Goal: Task Accomplishment & Management: Manage account settings

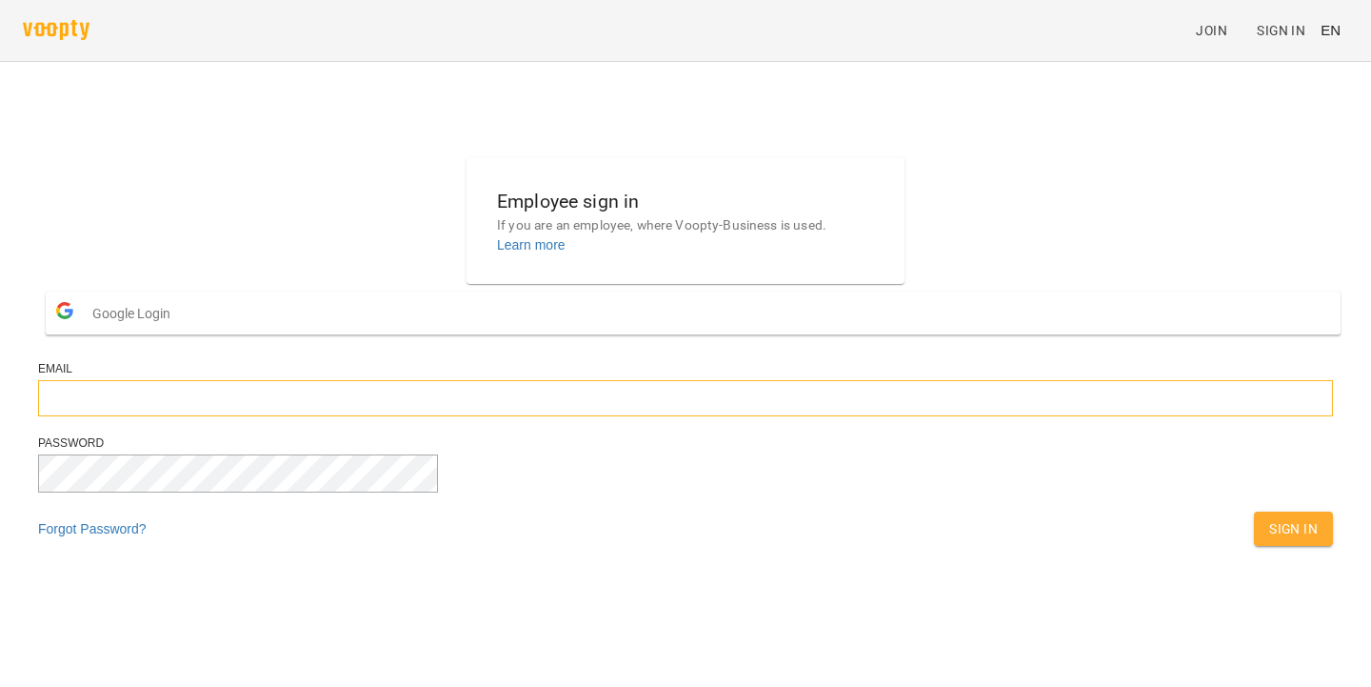
type input "**********"
click at [1254, 546] on button "Sign In" at bounding box center [1293, 528] width 79 height 34
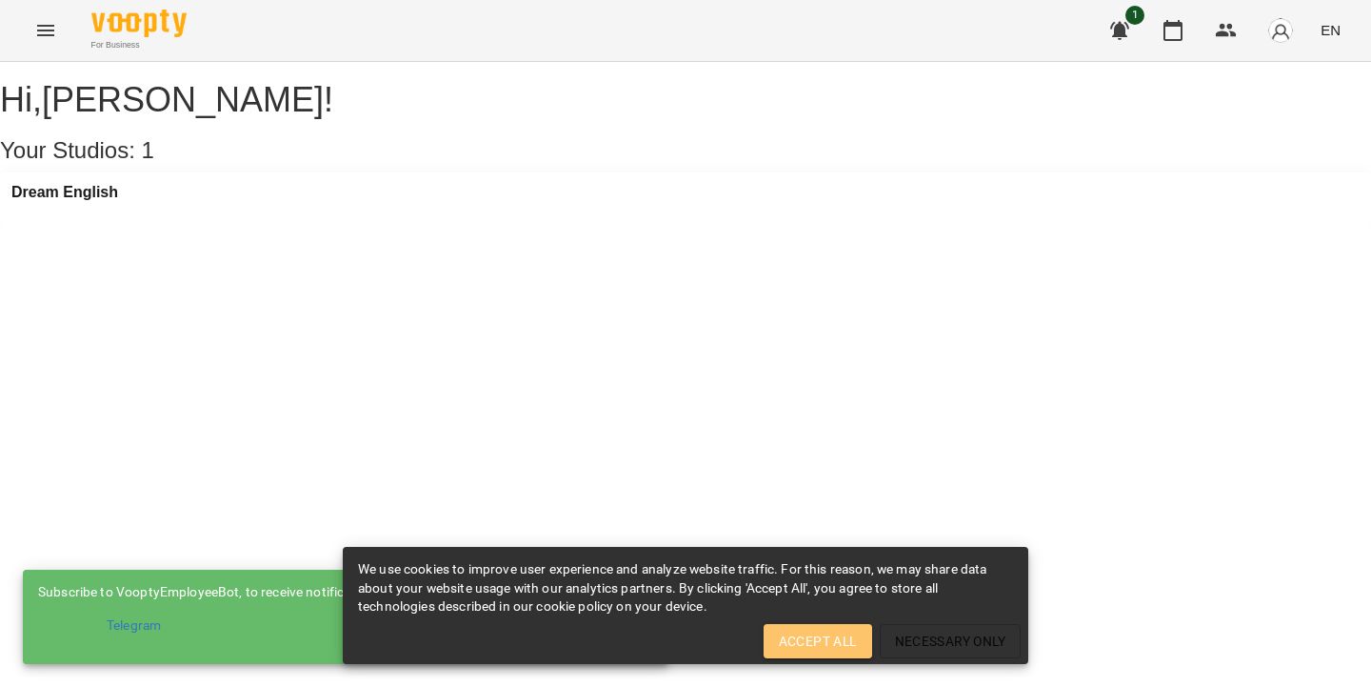
click at [795, 634] on span "Accept All" at bounding box center [818, 640] width 78 height 23
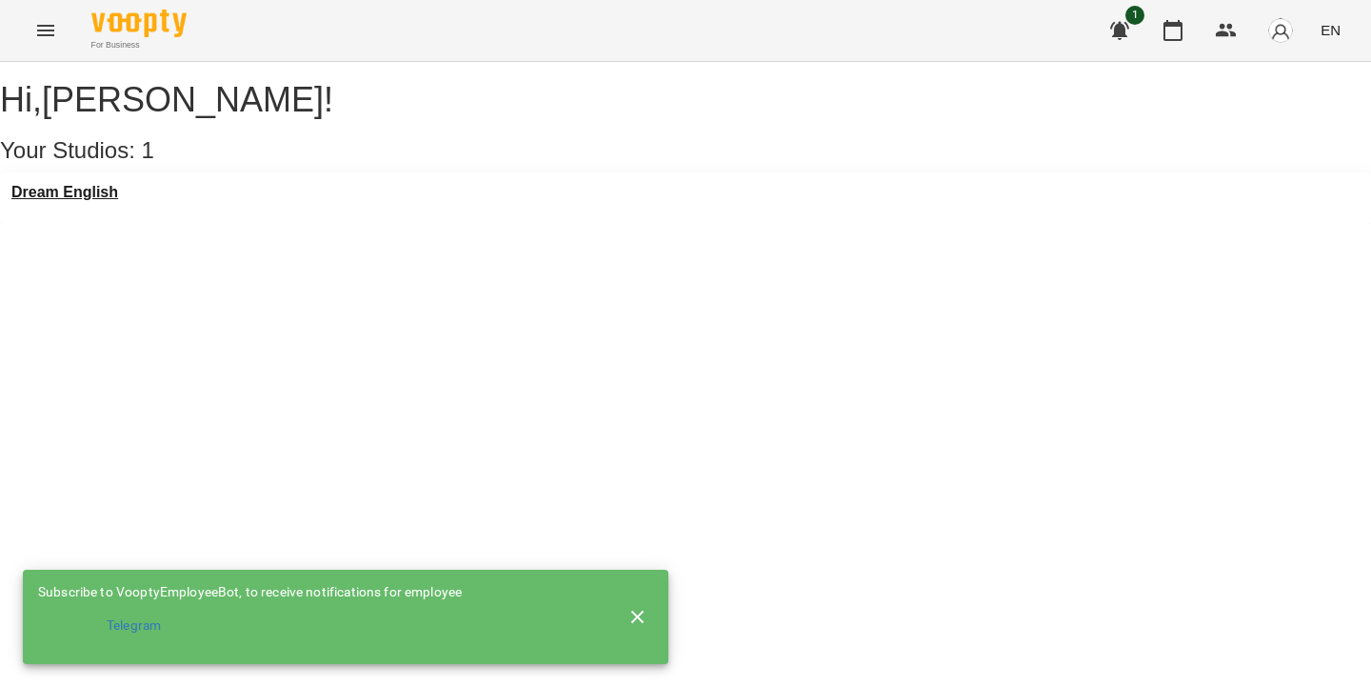
click at [72, 201] on h3 "Dream English" at bounding box center [64, 192] width 107 height 17
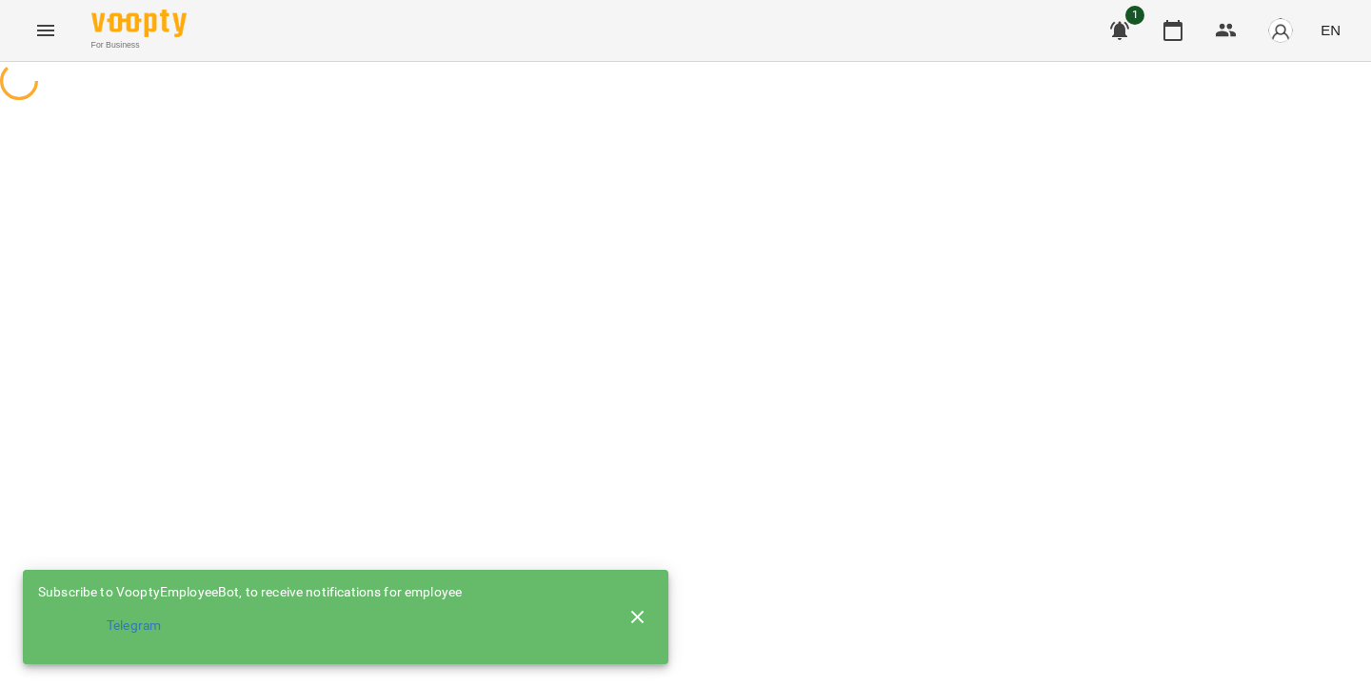
click at [72, 105] on div at bounding box center [685, 83] width 1371 height 43
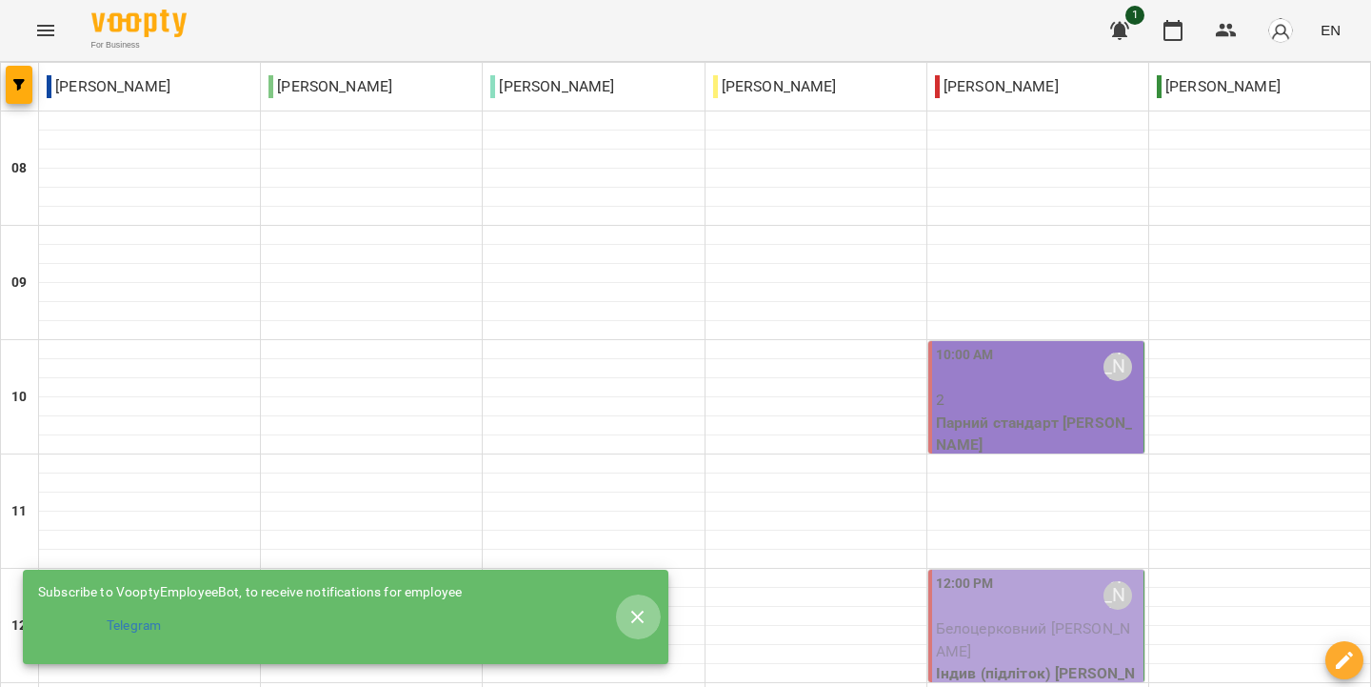
click at [638, 612] on icon "button" at bounding box center [638, 617] width 23 height 23
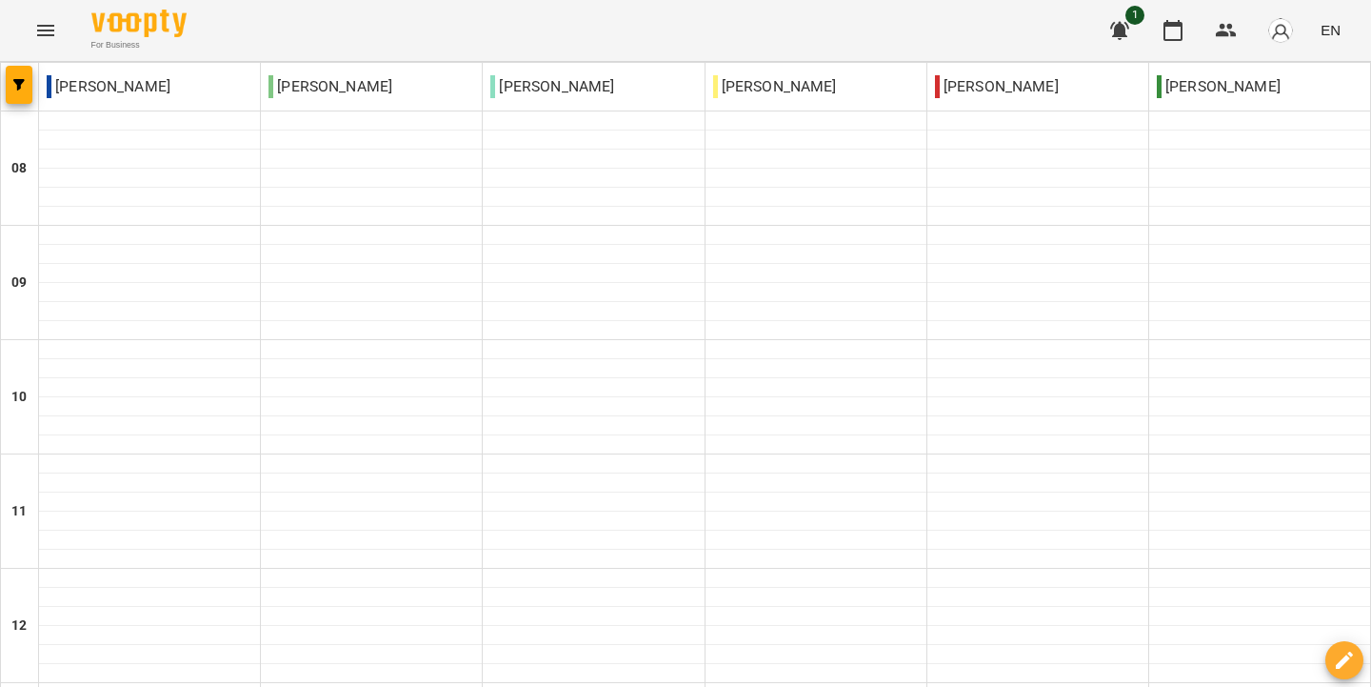
type input "**********"
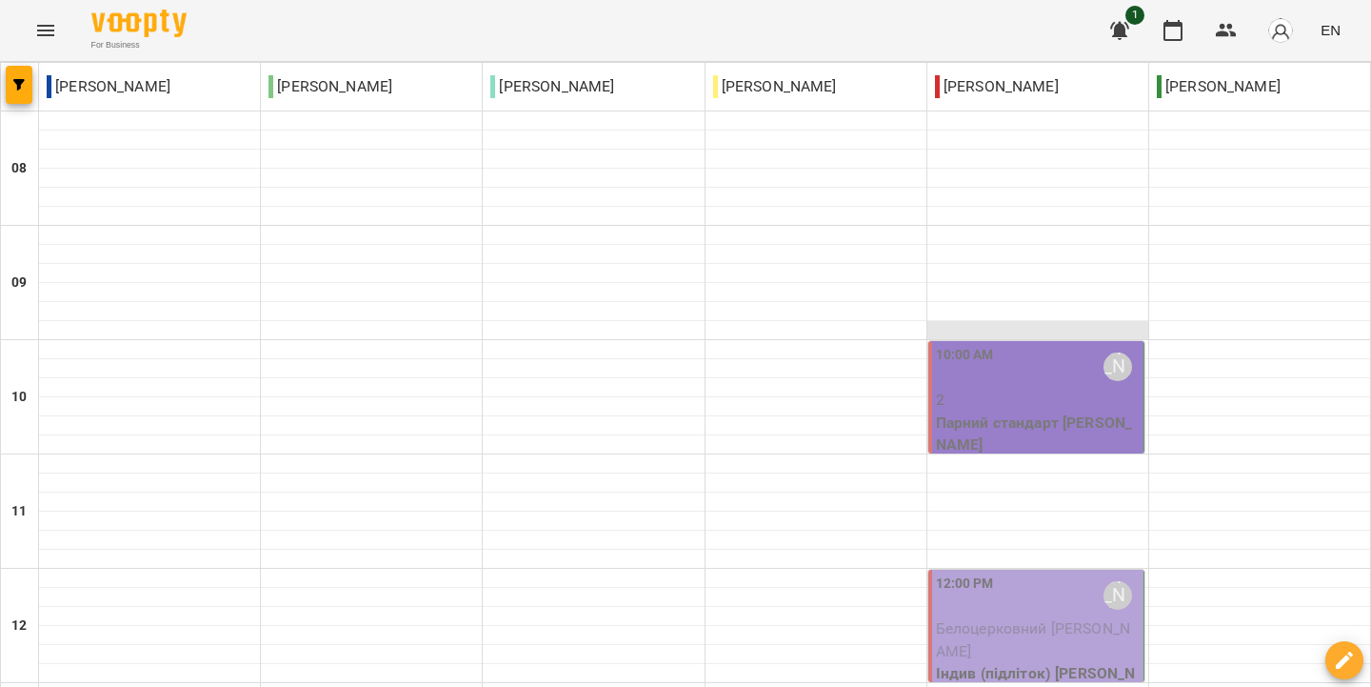
scroll to position [17, 0]
click at [1000, 355] on div "10:00 AM [PERSON_NAME]" at bounding box center [1038, 367] width 204 height 44
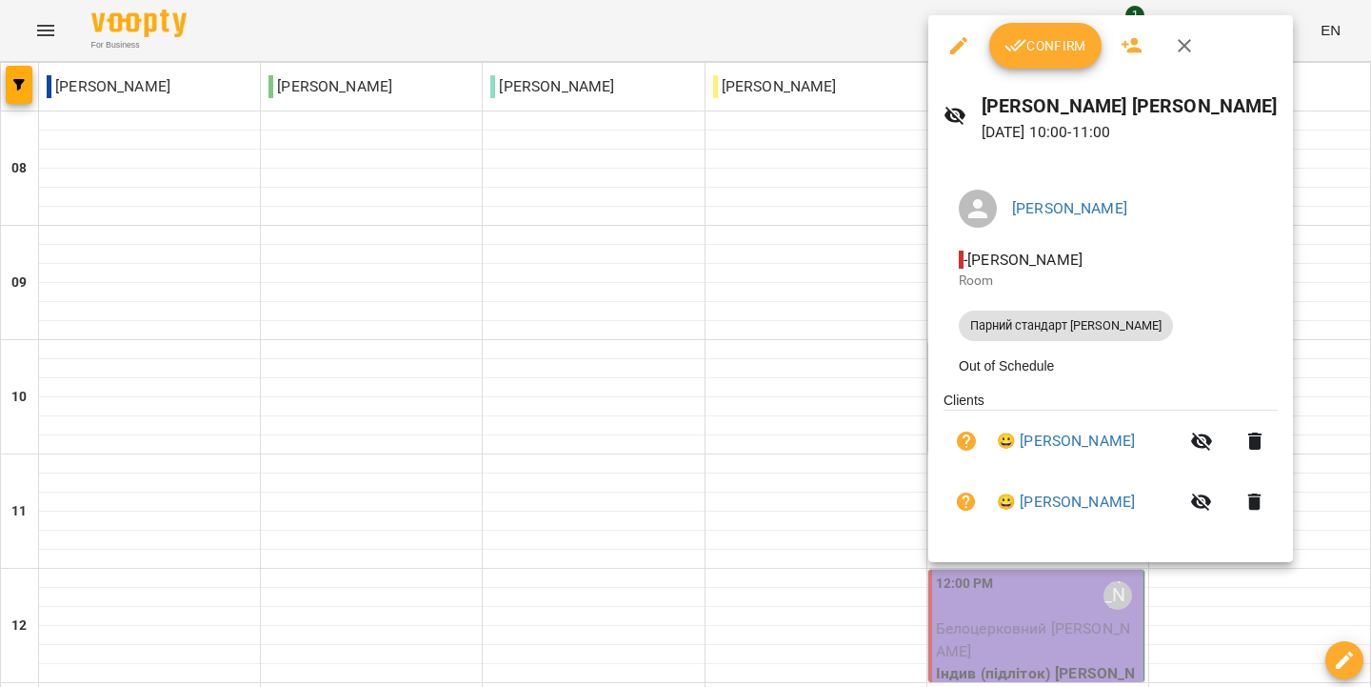
click at [1032, 63] on button "Confirm" at bounding box center [1045, 46] width 112 height 46
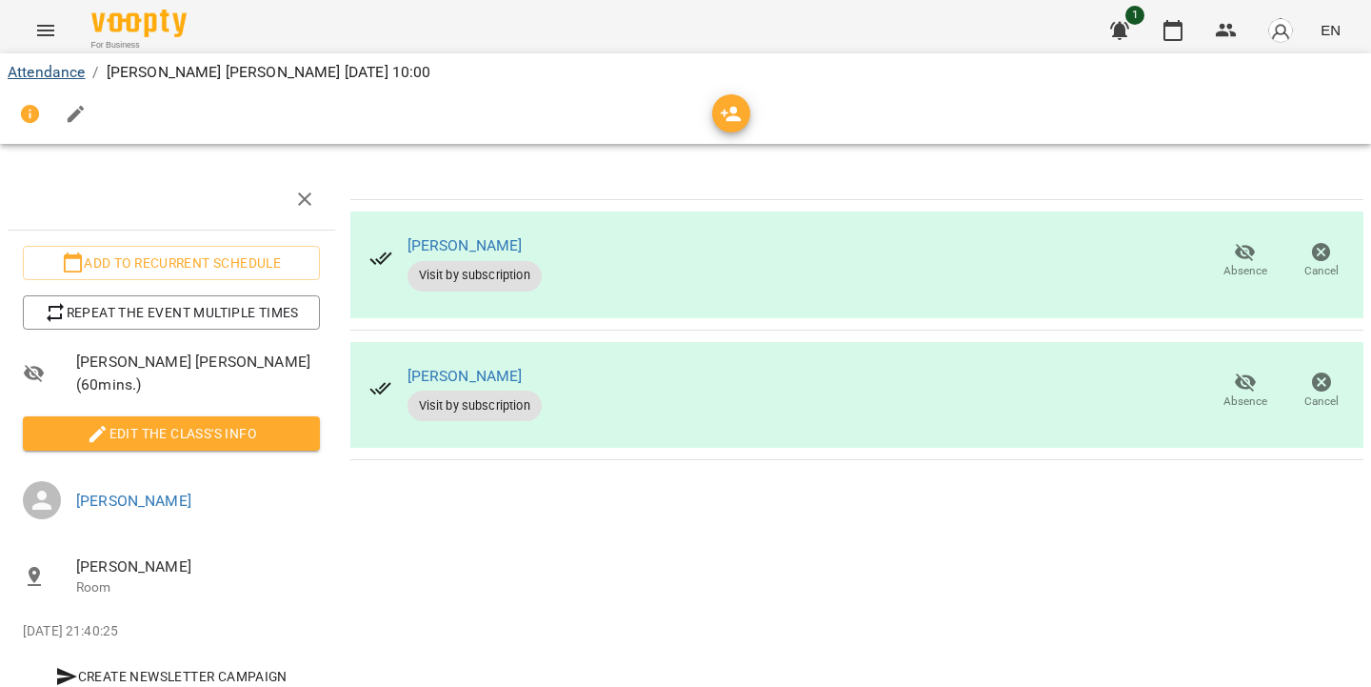
click at [67, 72] on link "Attendance" at bounding box center [46, 72] width 77 height 18
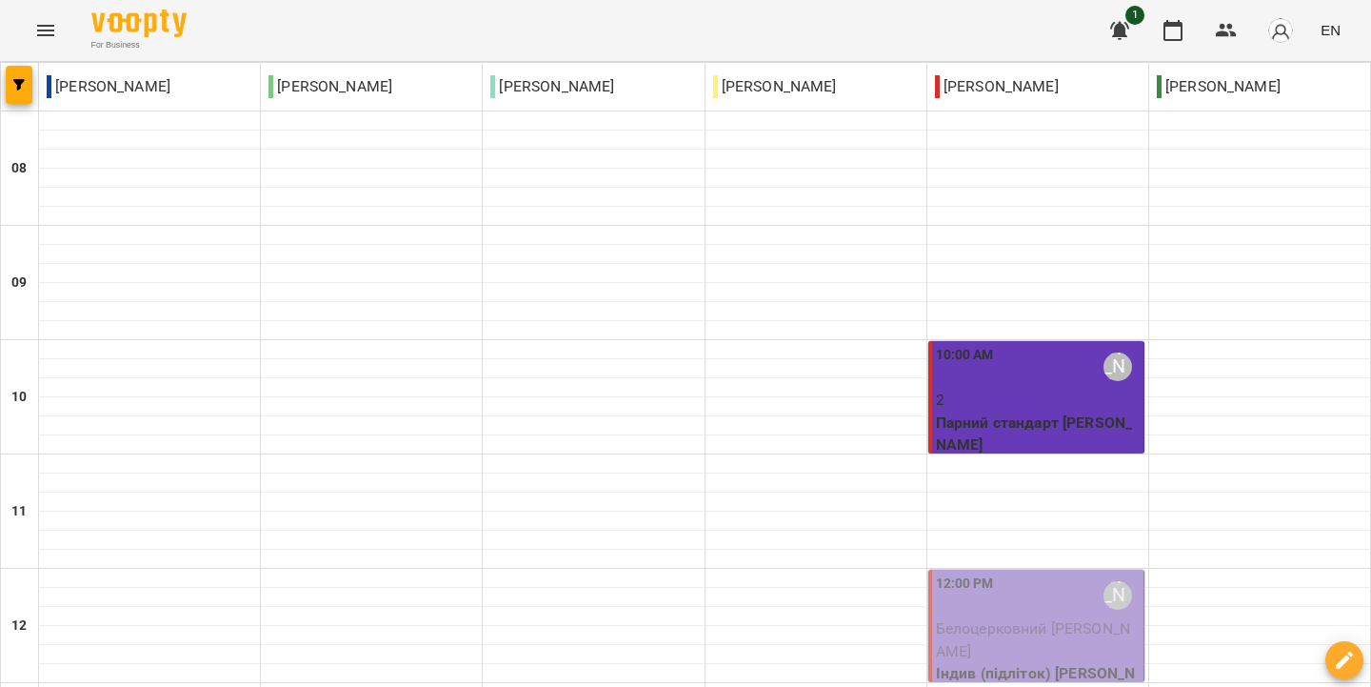
scroll to position [312, 0]
click at [999, 619] on span "Белоцерковний [PERSON_NAME]" at bounding box center [1033, 639] width 194 height 41
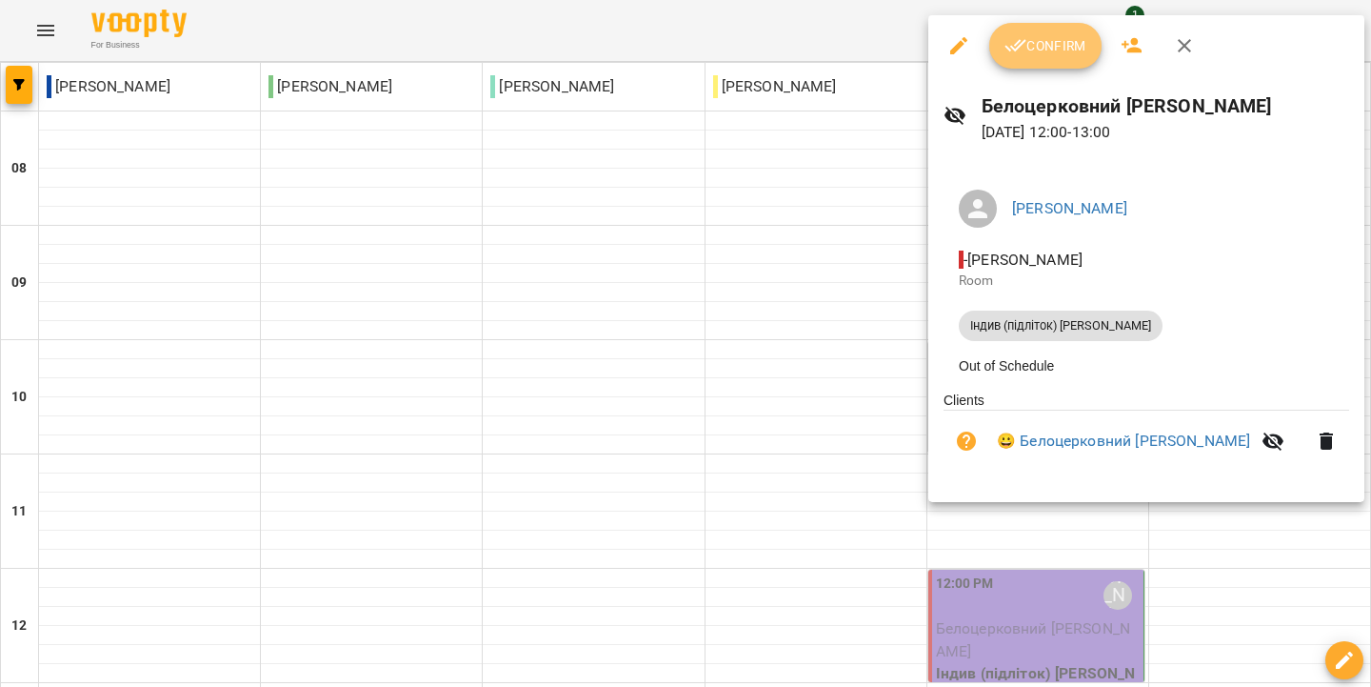
click at [1057, 55] on span "Confirm" at bounding box center [1046, 45] width 82 height 23
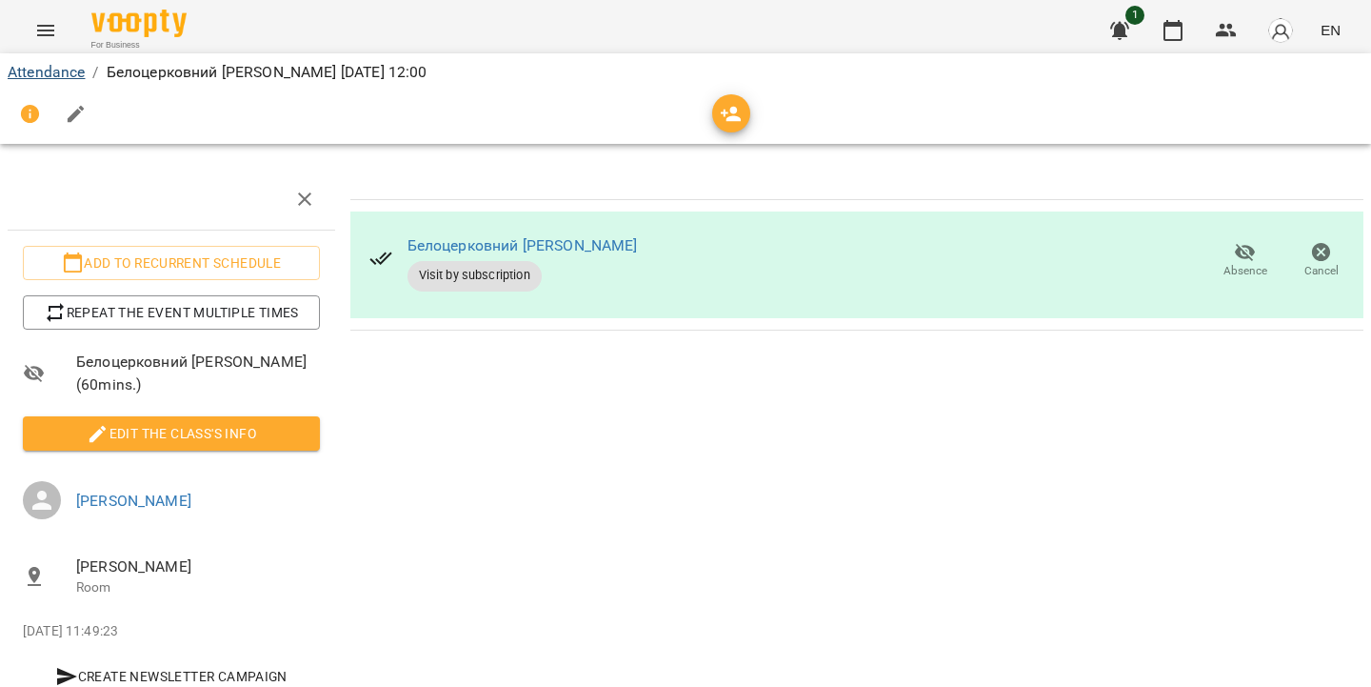
click at [59, 78] on link "Attendance" at bounding box center [46, 72] width 77 height 18
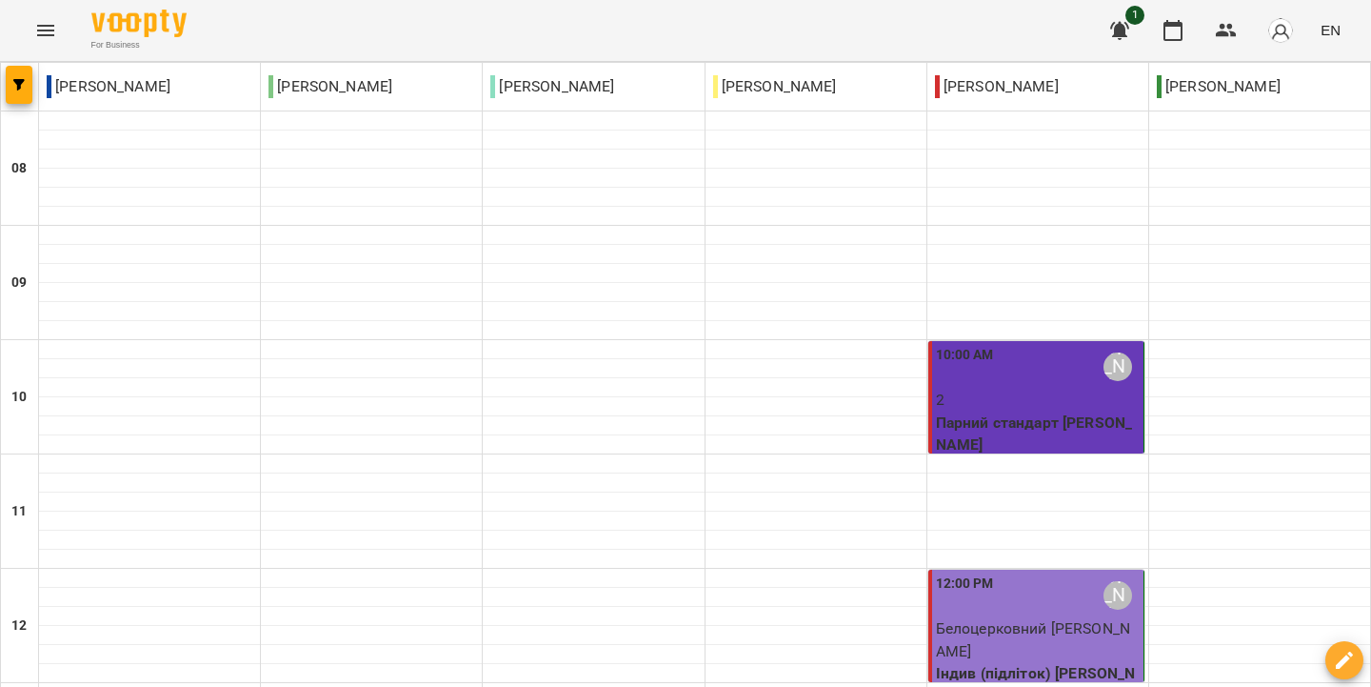
scroll to position [1265, 0]
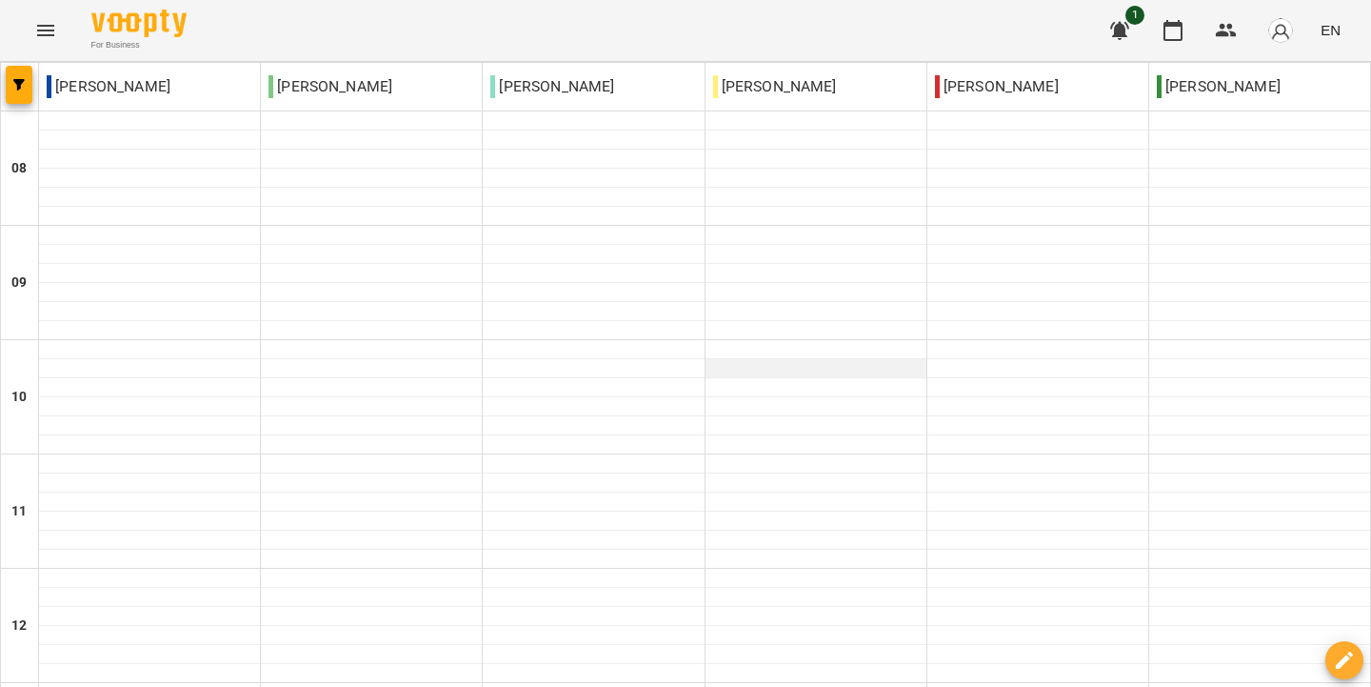
scroll to position [729, 0]
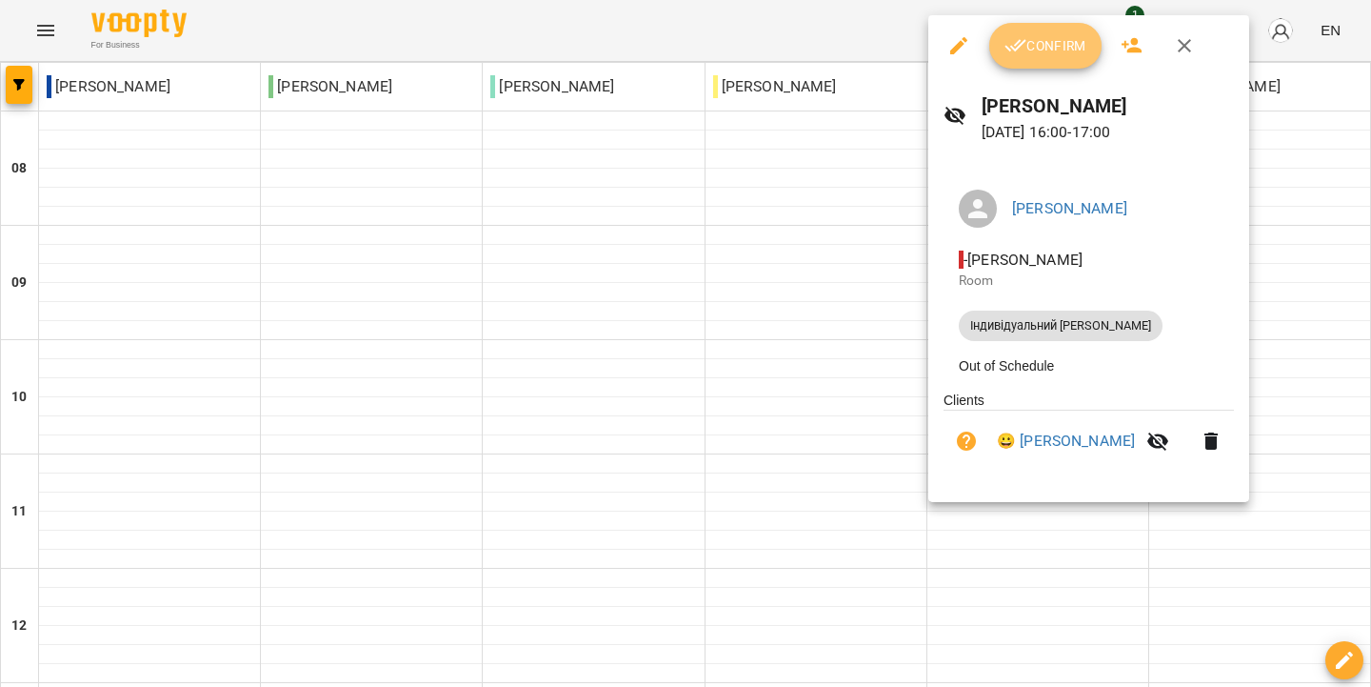
click at [1039, 63] on button "Confirm" at bounding box center [1045, 46] width 112 height 46
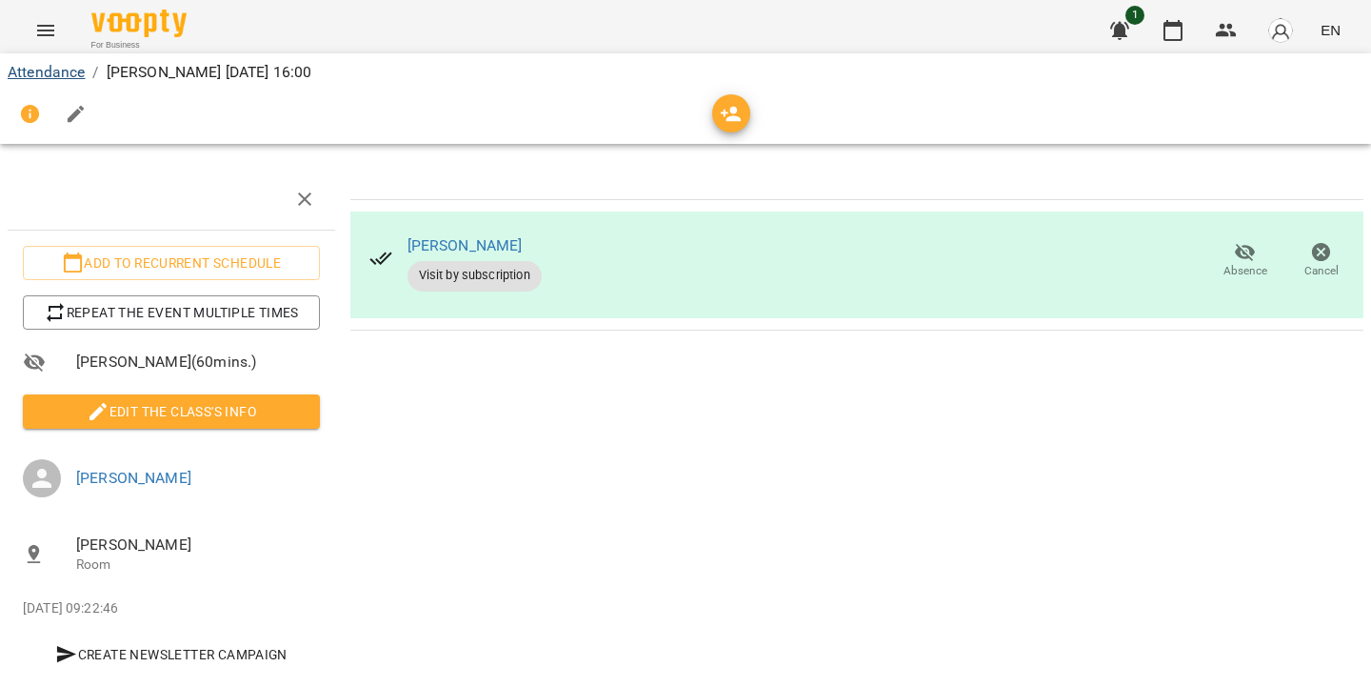
click at [59, 72] on link "Attendance" at bounding box center [46, 72] width 77 height 18
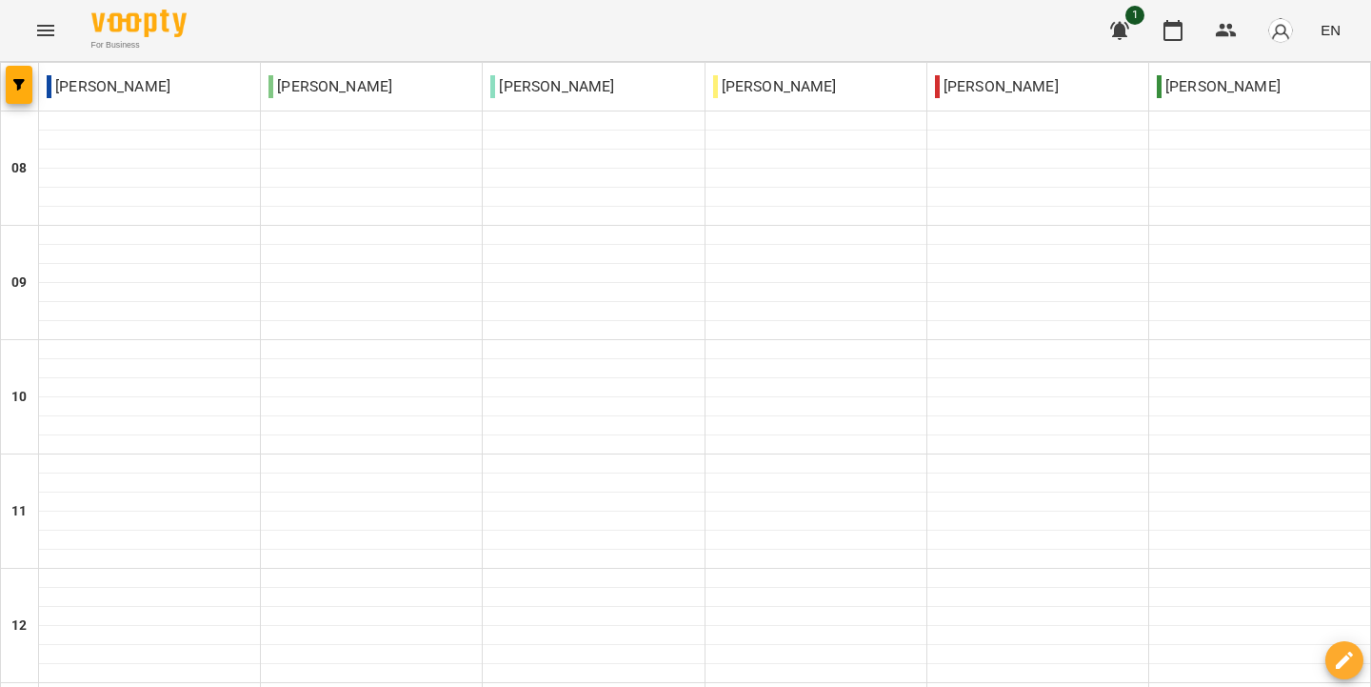
scroll to position [1265, 0]
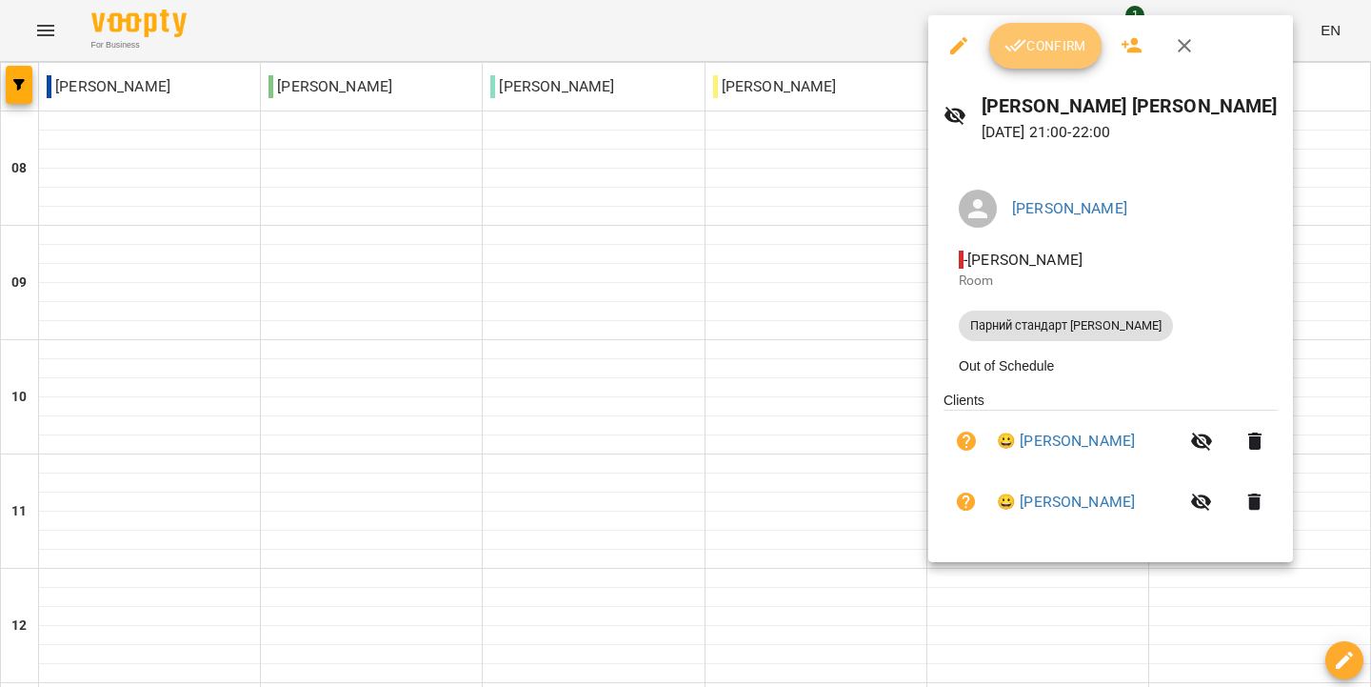
click at [1028, 47] on span "Confirm" at bounding box center [1046, 45] width 82 height 23
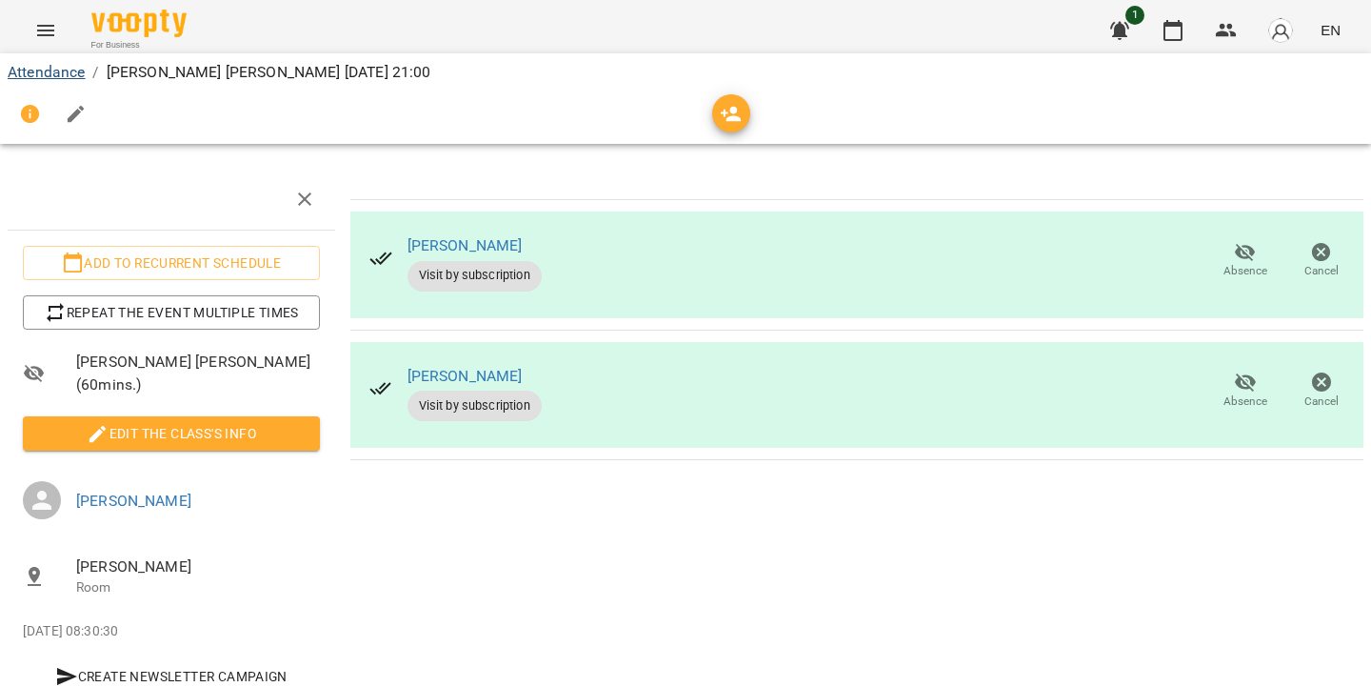
click at [50, 71] on link "Attendance" at bounding box center [46, 72] width 77 height 18
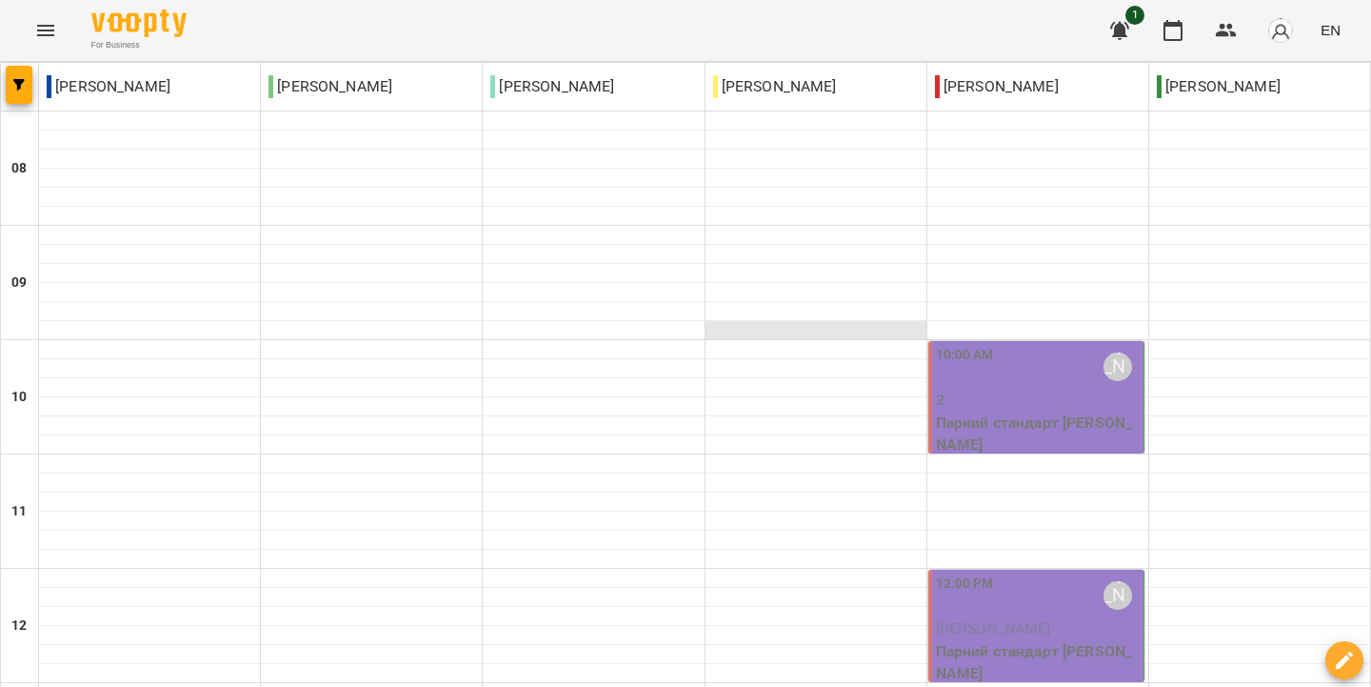
scroll to position [98, 0]
click at [982, 345] on label "10:00 AM" at bounding box center [965, 355] width 58 height 21
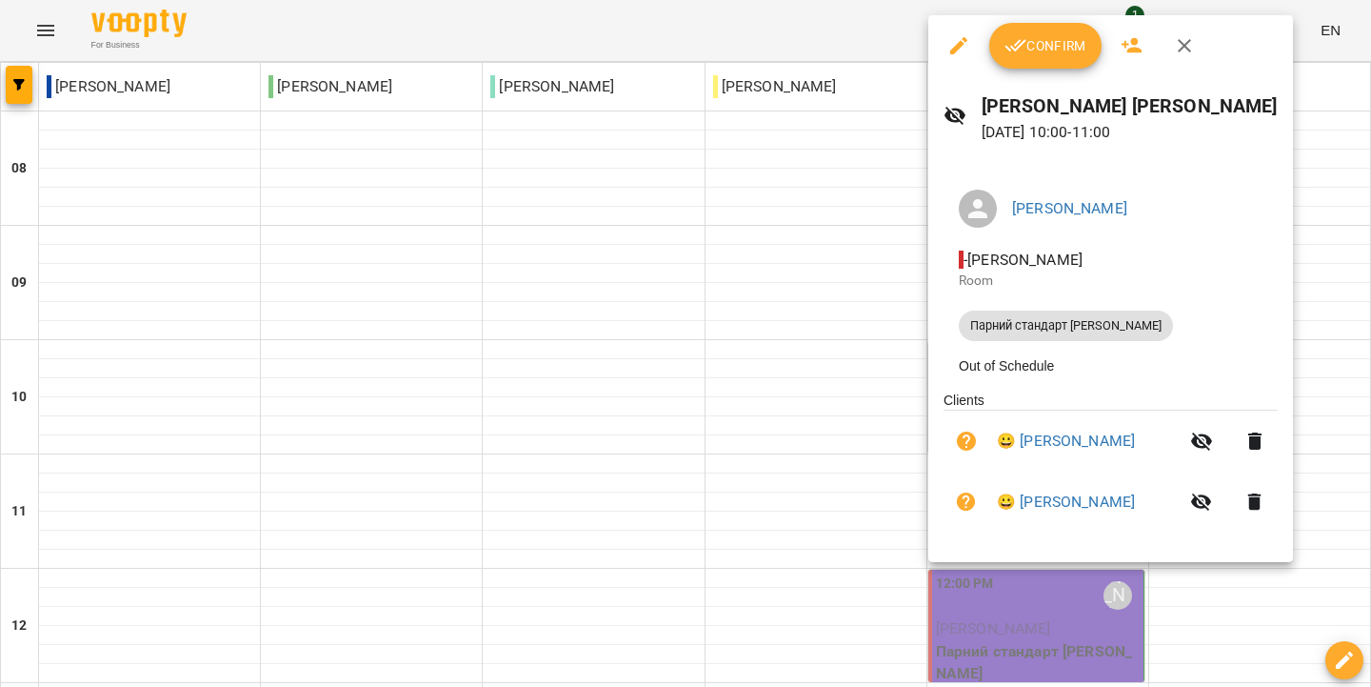
click at [1038, 58] on button "Confirm" at bounding box center [1045, 46] width 112 height 46
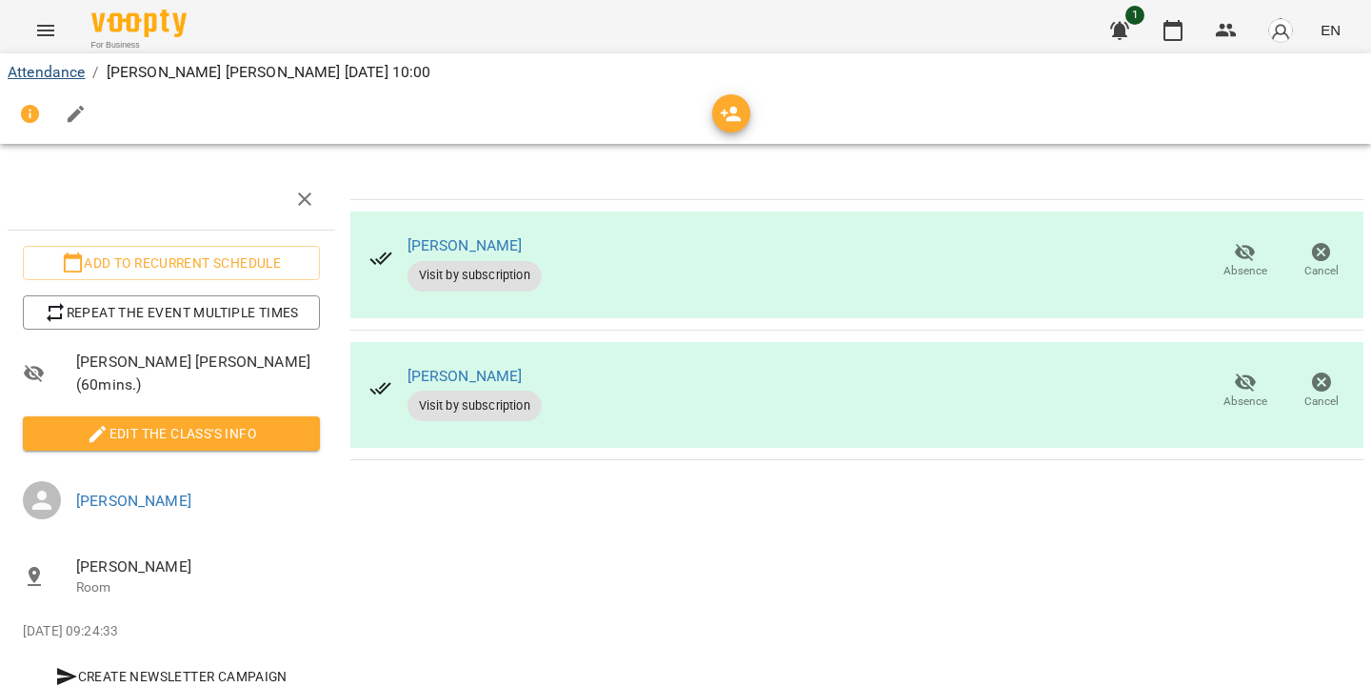
click at [61, 76] on link "Attendance" at bounding box center [46, 72] width 77 height 18
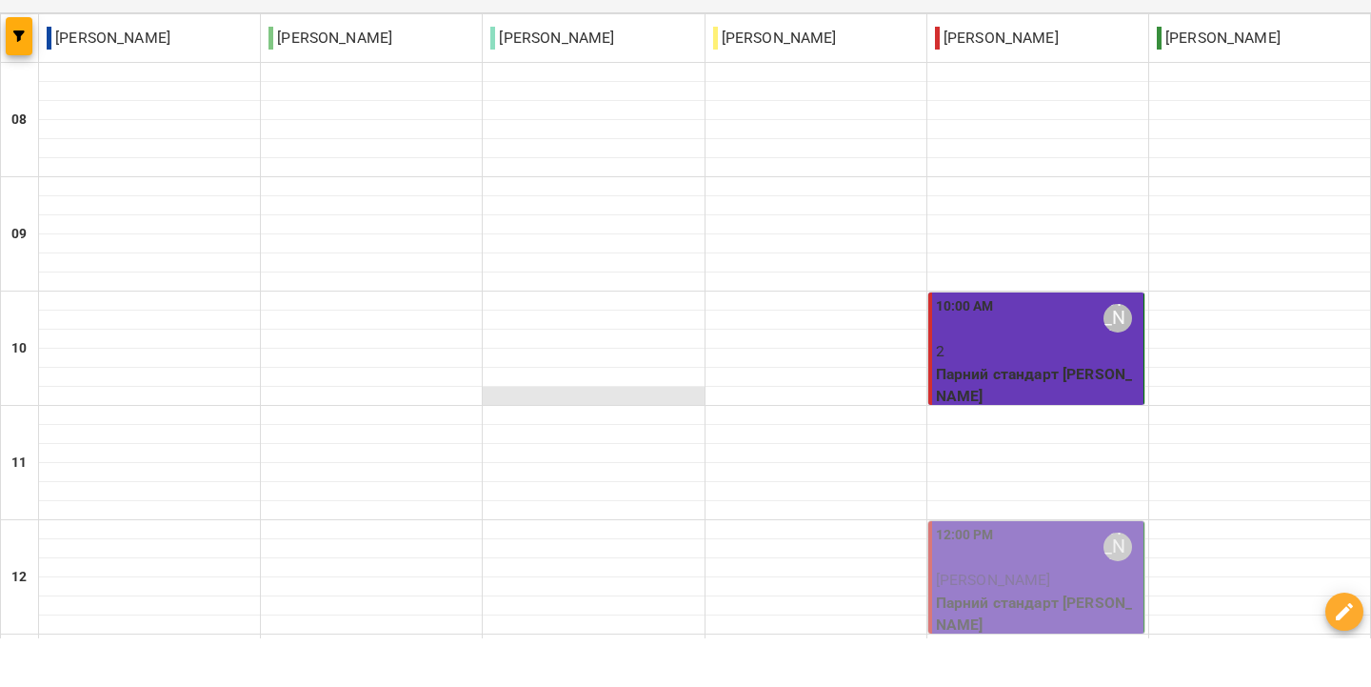
scroll to position [250, 0]
click at [1054, 617] on p "[PERSON_NAME]" at bounding box center [1038, 628] width 204 height 23
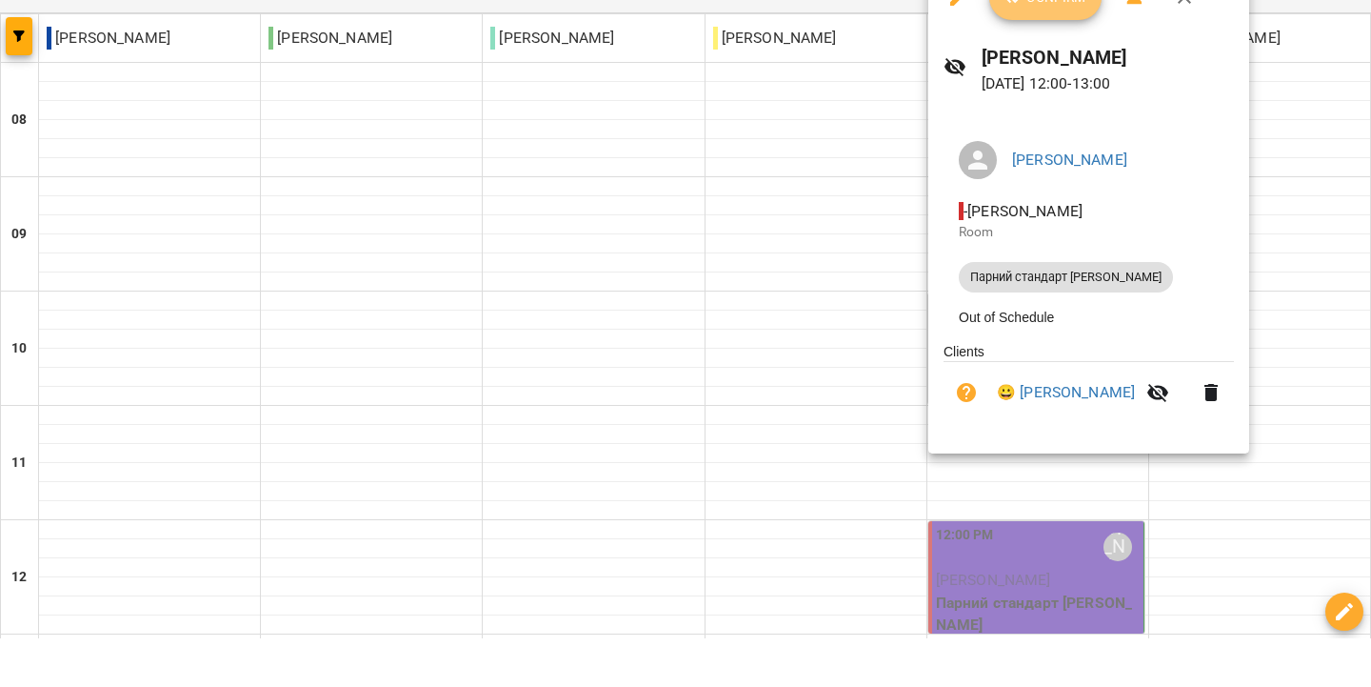
click at [1024, 34] on icon "button" at bounding box center [1016, 45] width 23 height 23
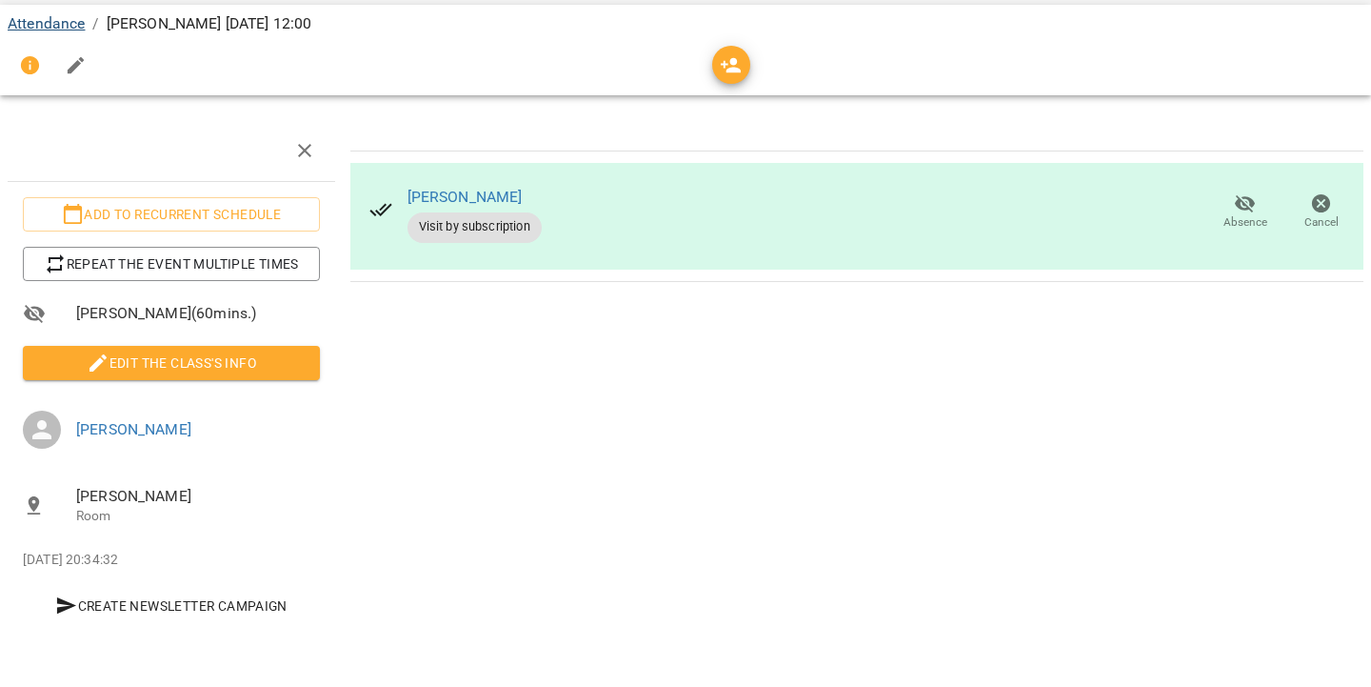
click at [47, 63] on link "Attendance" at bounding box center [46, 72] width 77 height 18
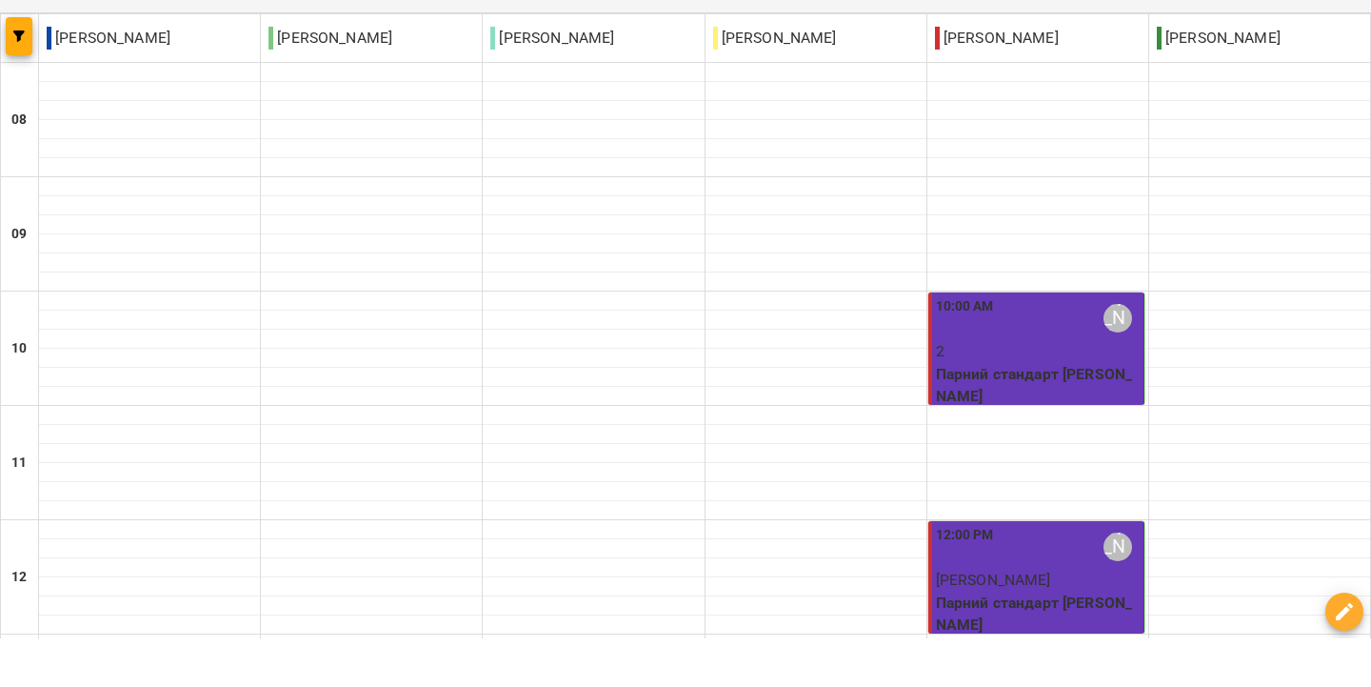
scroll to position [1265, 0]
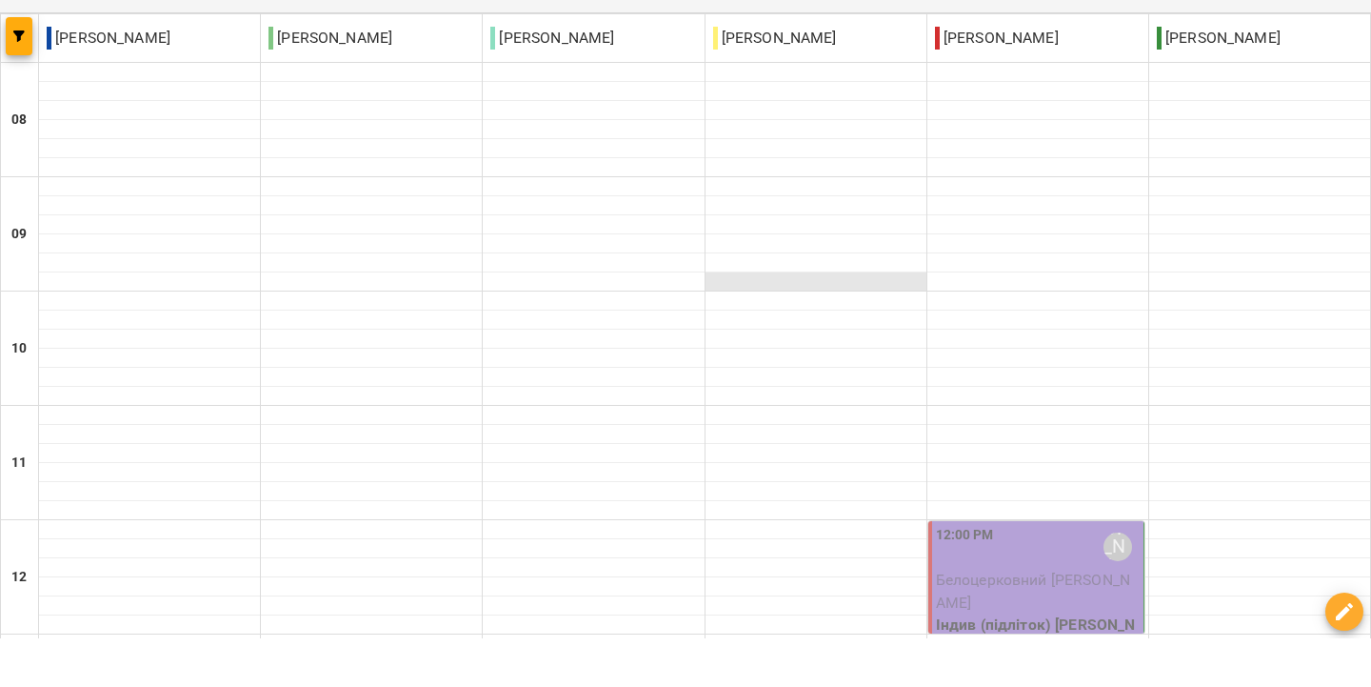
scroll to position [407, 0]
click at [1003, 619] on span "Белоцерковний [PERSON_NAME]" at bounding box center [1033, 639] width 194 height 41
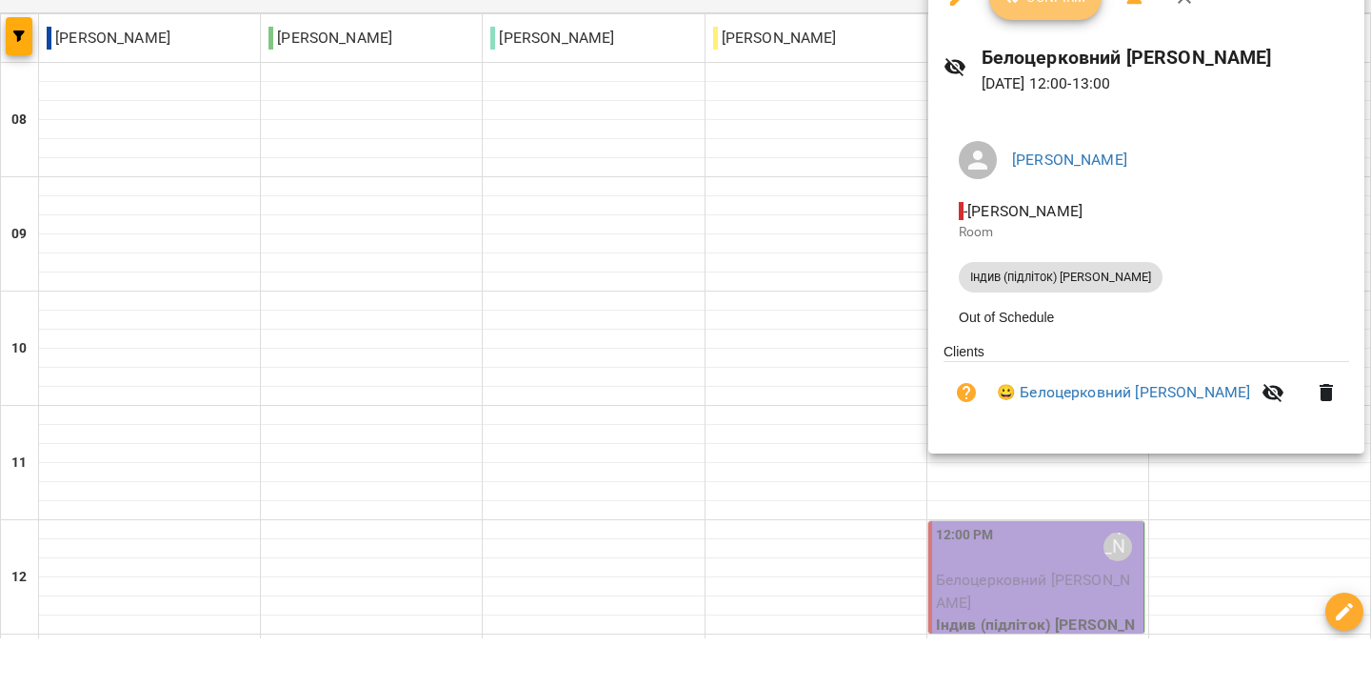
click at [1049, 23] on button "Confirm" at bounding box center [1045, 46] width 112 height 46
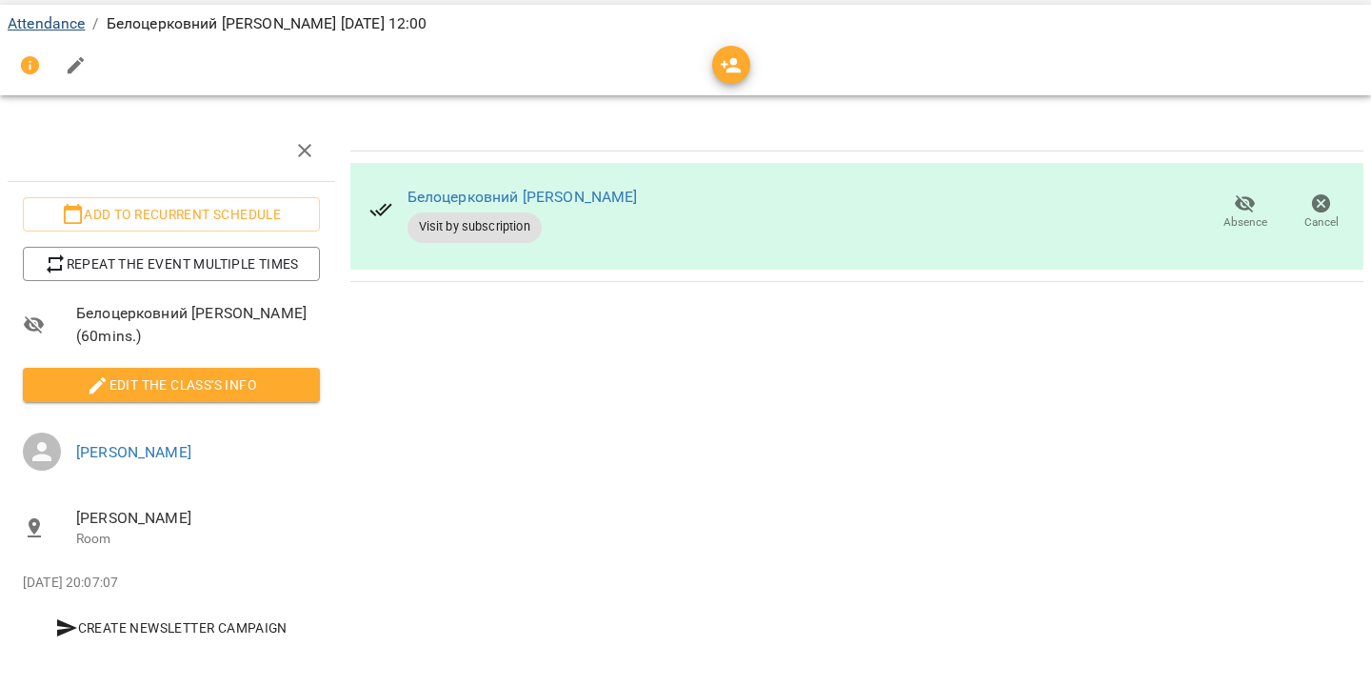
click at [37, 63] on link "Attendance" at bounding box center [46, 72] width 77 height 18
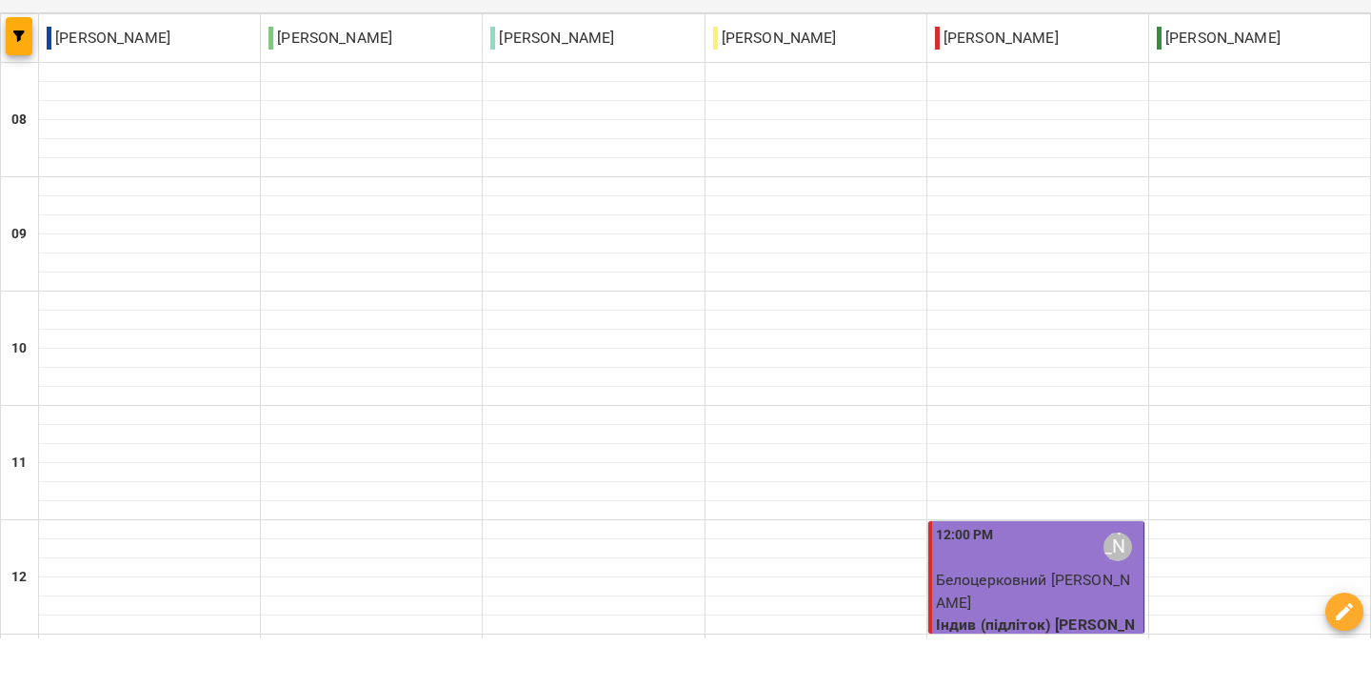
scroll to position [869, 0]
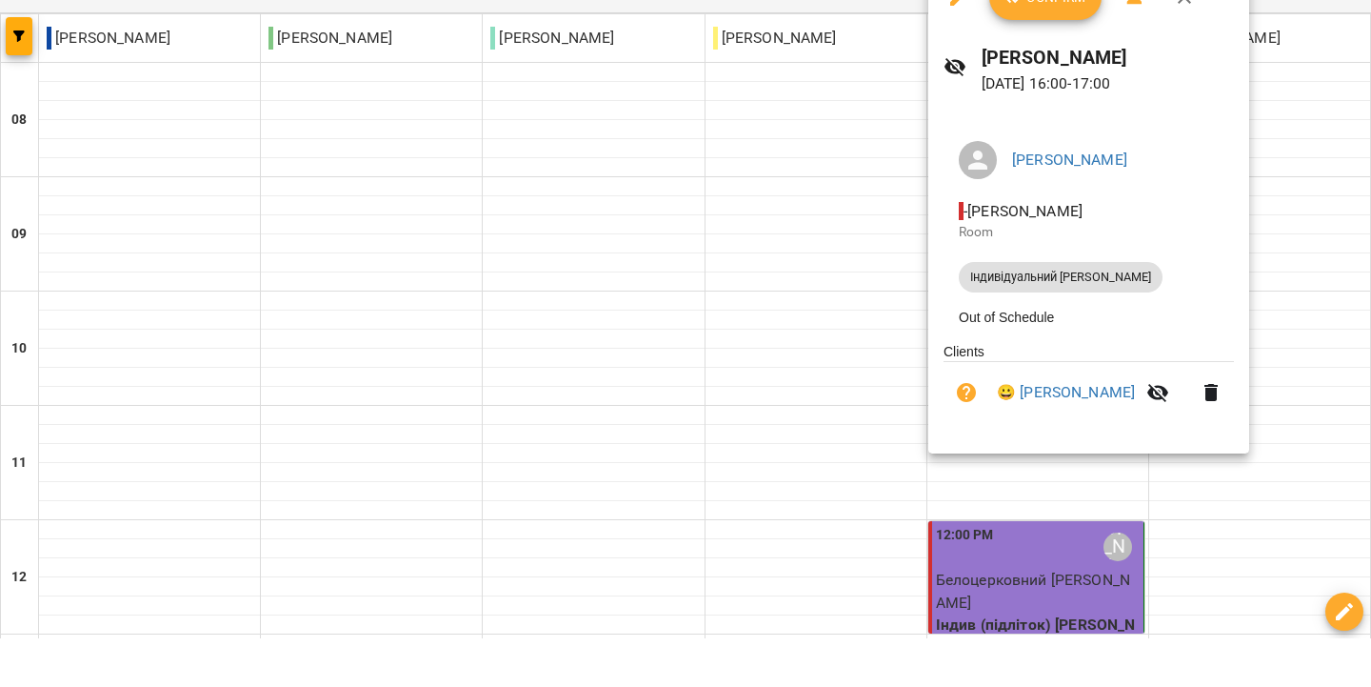
click at [1037, 23] on button "Confirm" at bounding box center [1045, 46] width 112 height 46
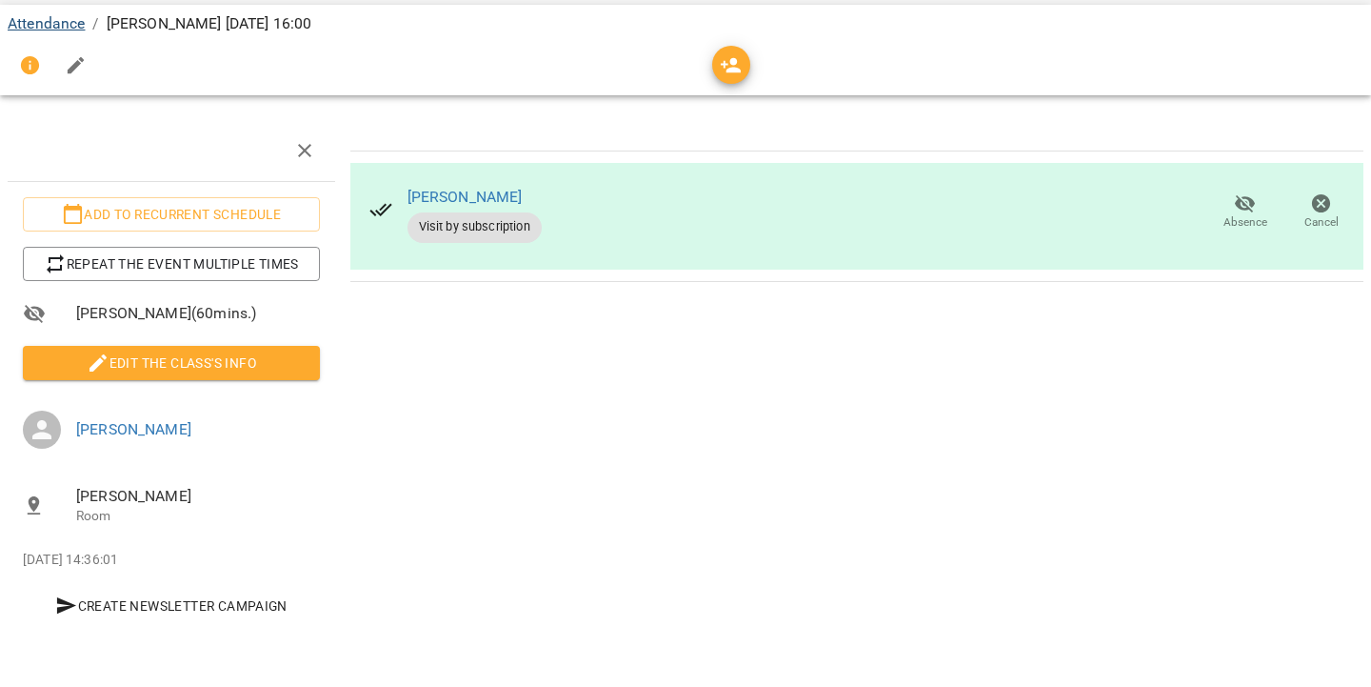
click at [37, 63] on link "Attendance" at bounding box center [46, 72] width 77 height 18
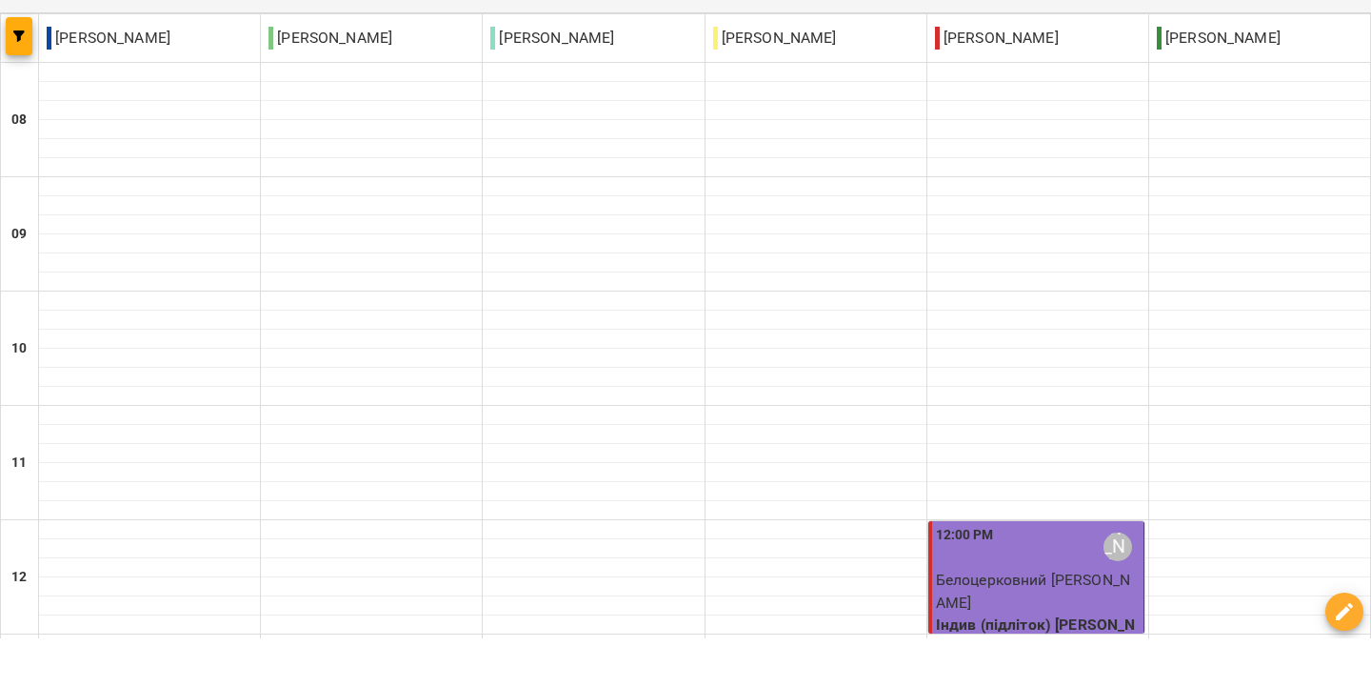
scroll to position [1265, 0]
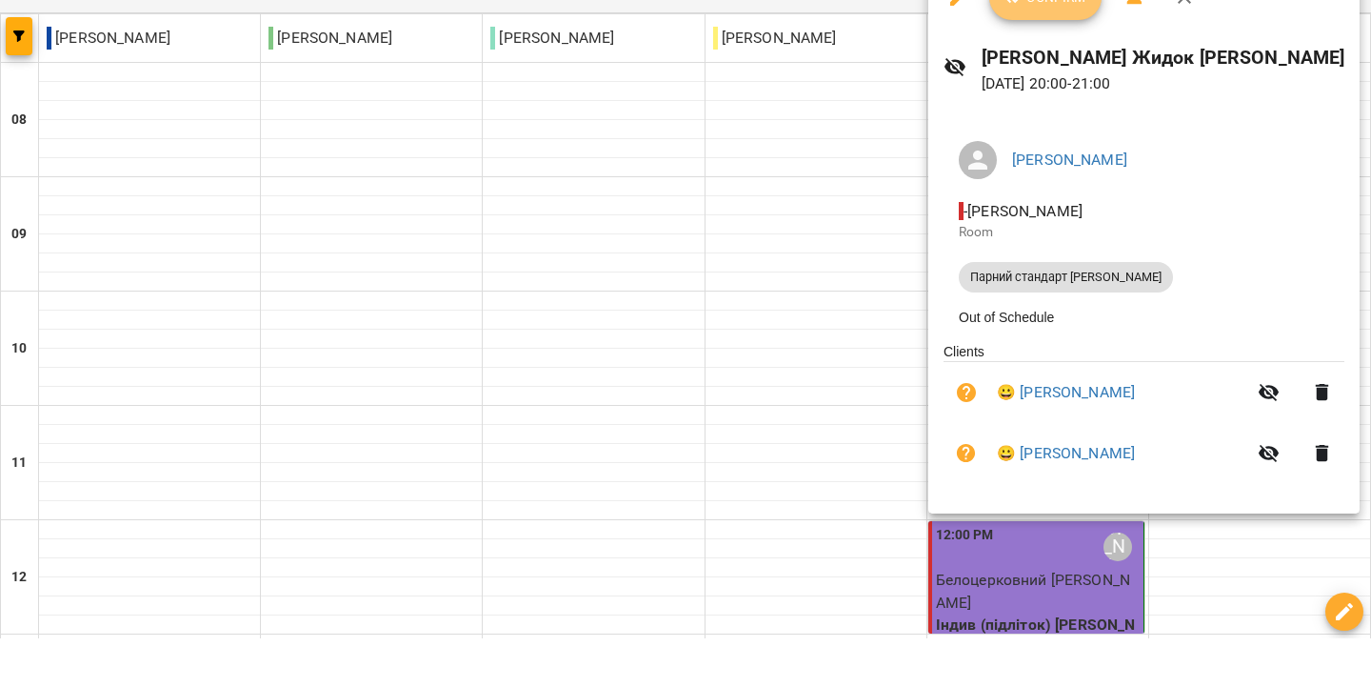
click at [1024, 34] on icon "button" at bounding box center [1016, 45] width 23 height 23
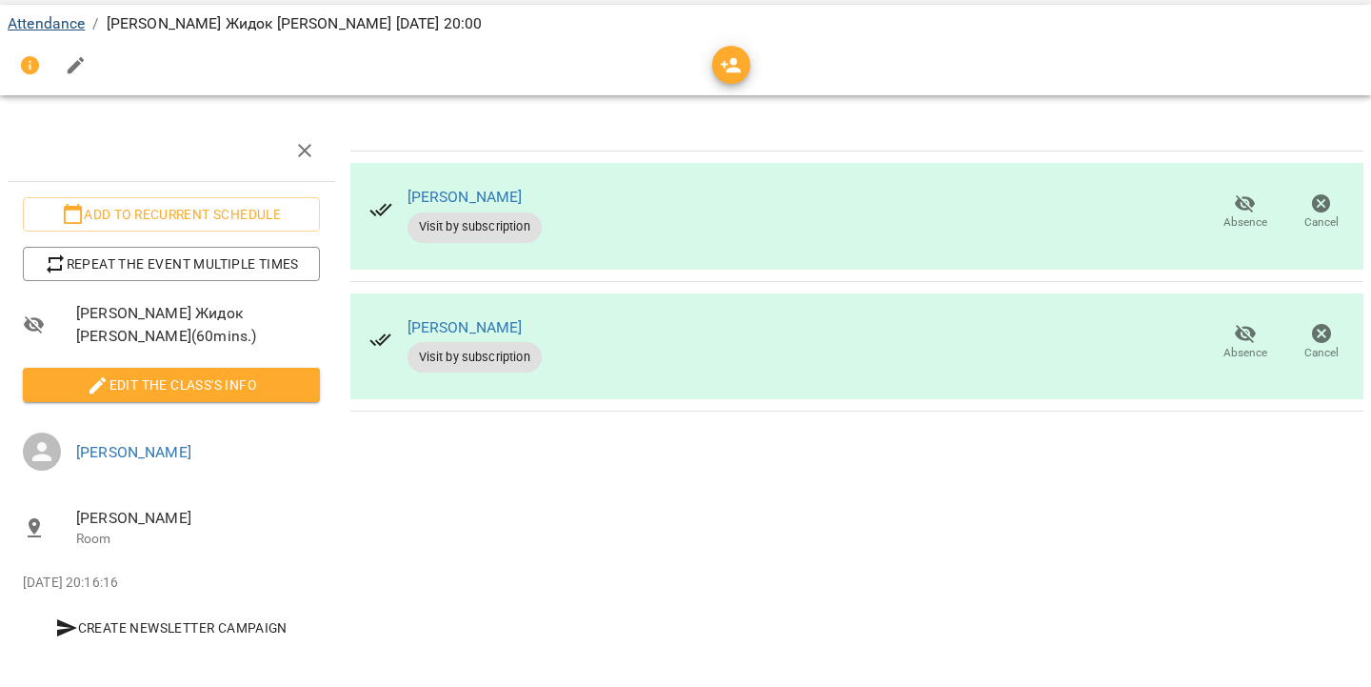
click at [44, 63] on link "Attendance" at bounding box center [46, 72] width 77 height 18
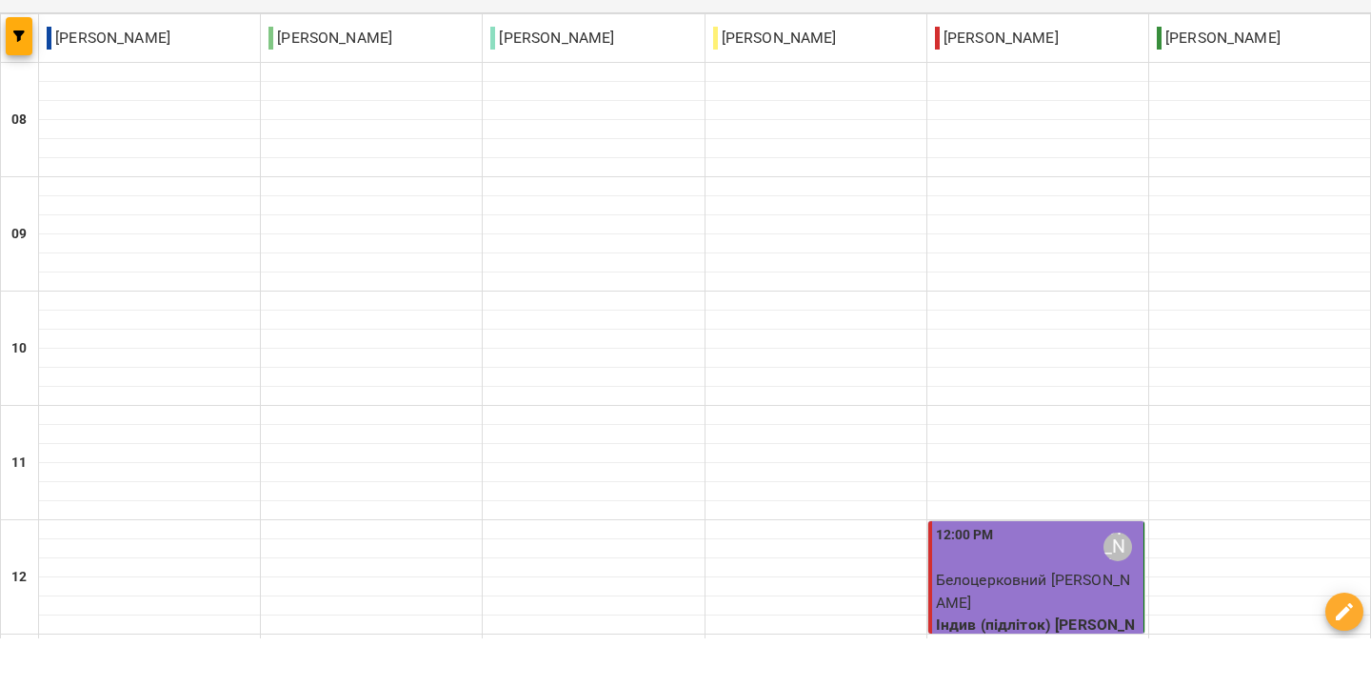
scroll to position [1191, 0]
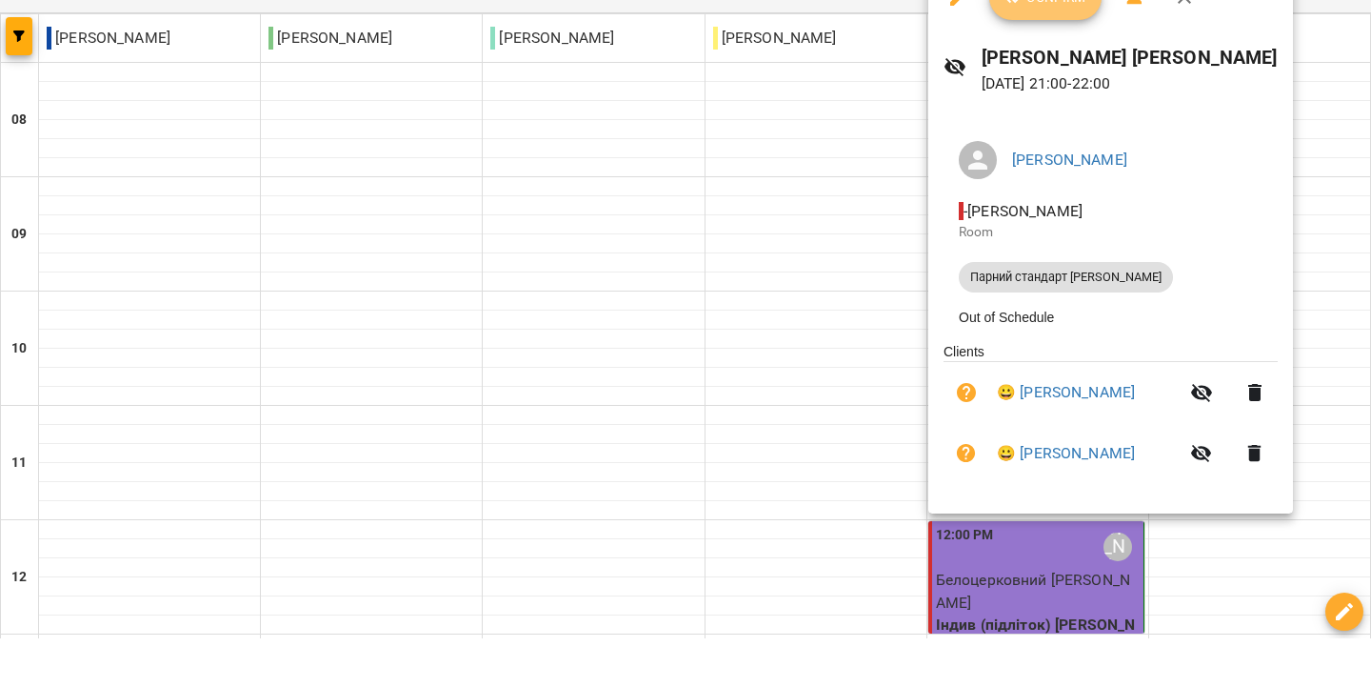
click at [1060, 23] on button "Confirm" at bounding box center [1045, 46] width 112 height 46
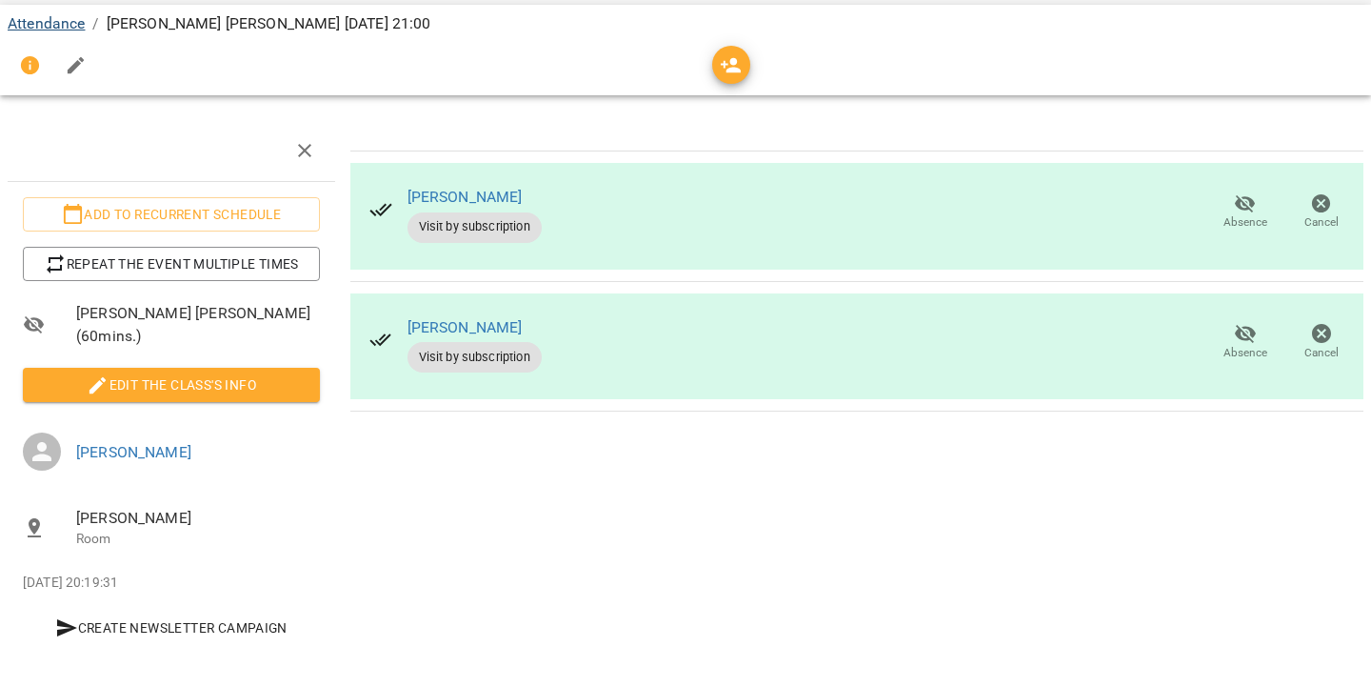
click at [34, 63] on link "Attendance" at bounding box center [46, 72] width 77 height 18
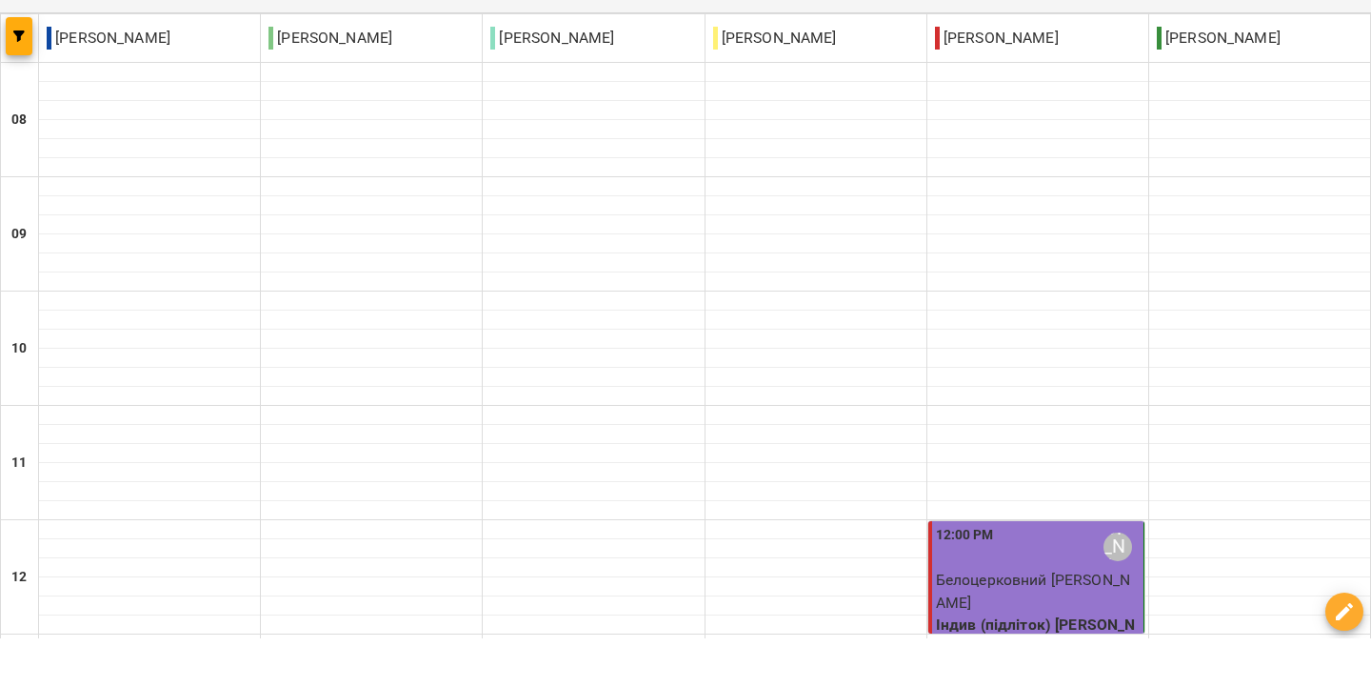
scroll to position [1265, 0]
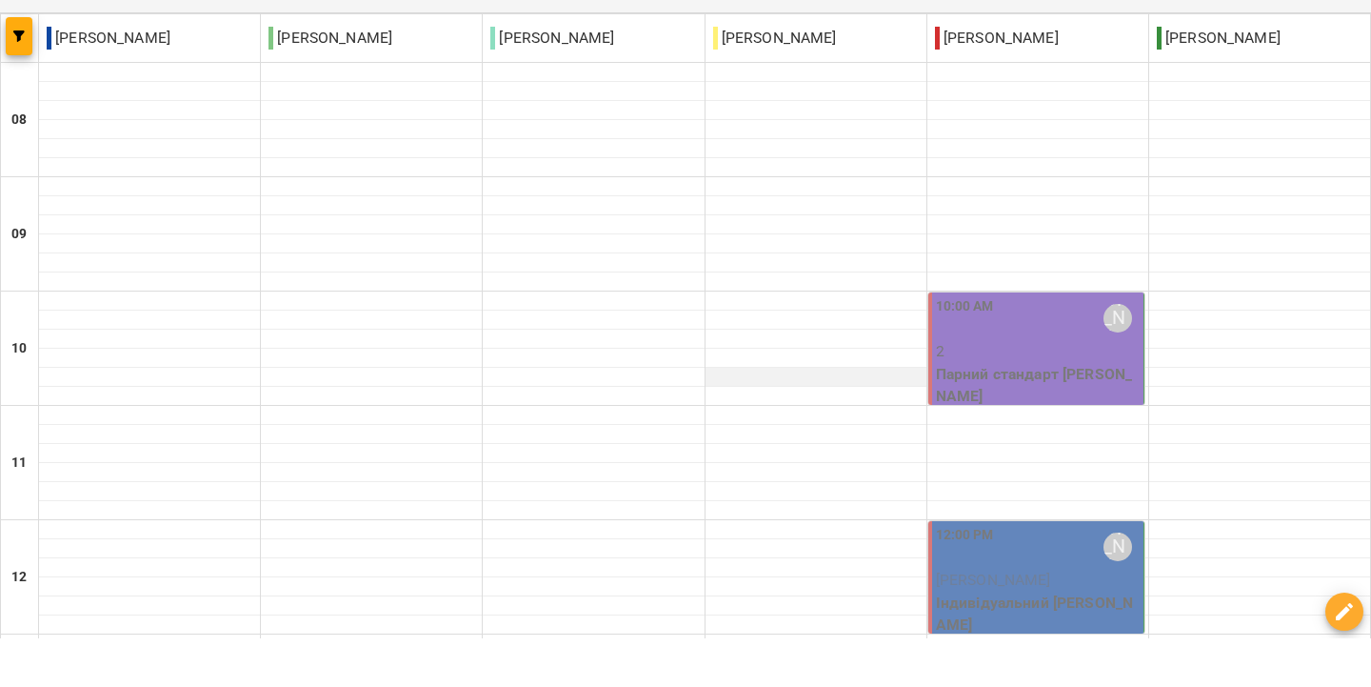
scroll to position [0, 0]
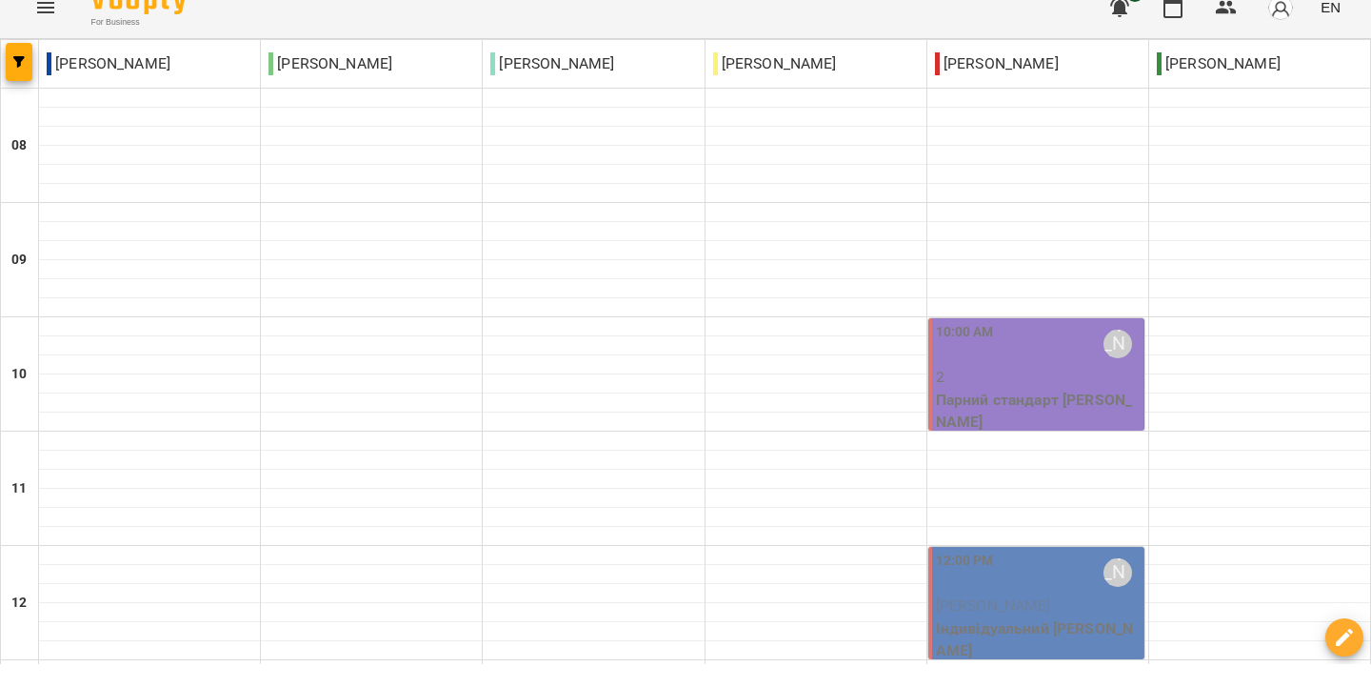
click at [971, 350] on div "10:00 AM" at bounding box center [965, 367] width 58 height 44
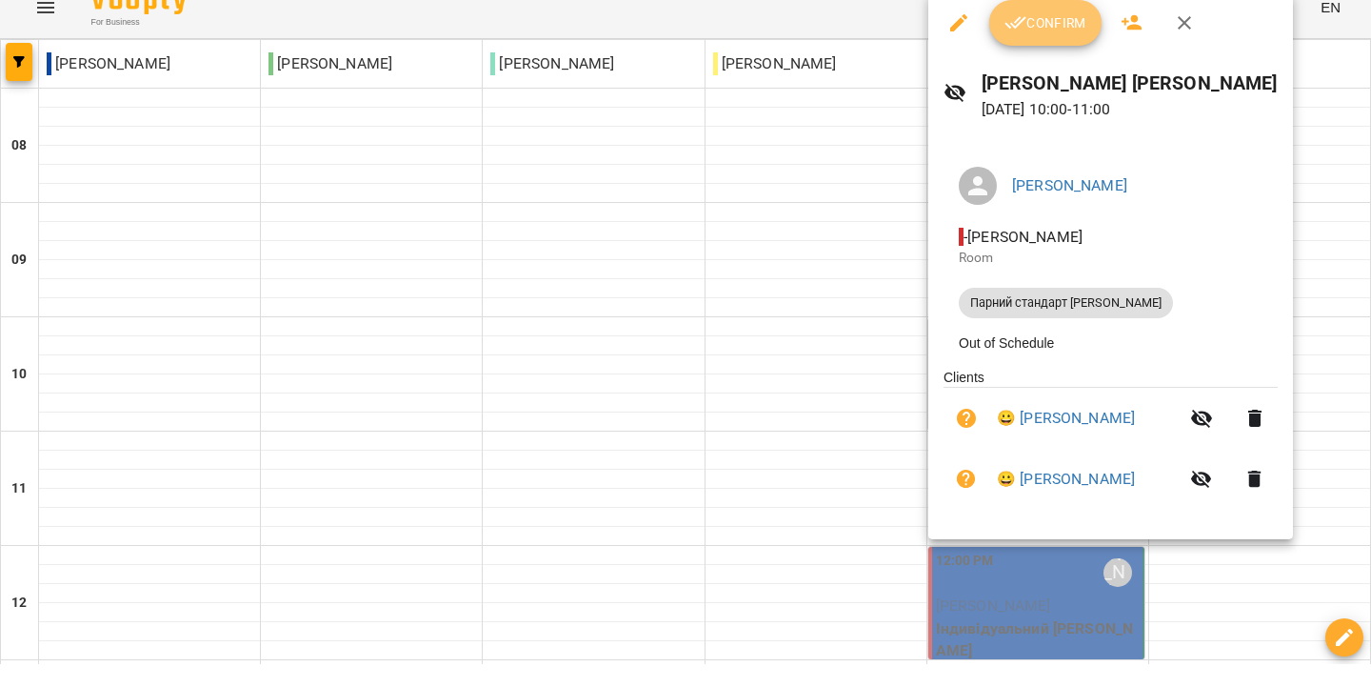
click at [1033, 34] on span "Confirm" at bounding box center [1046, 45] width 82 height 23
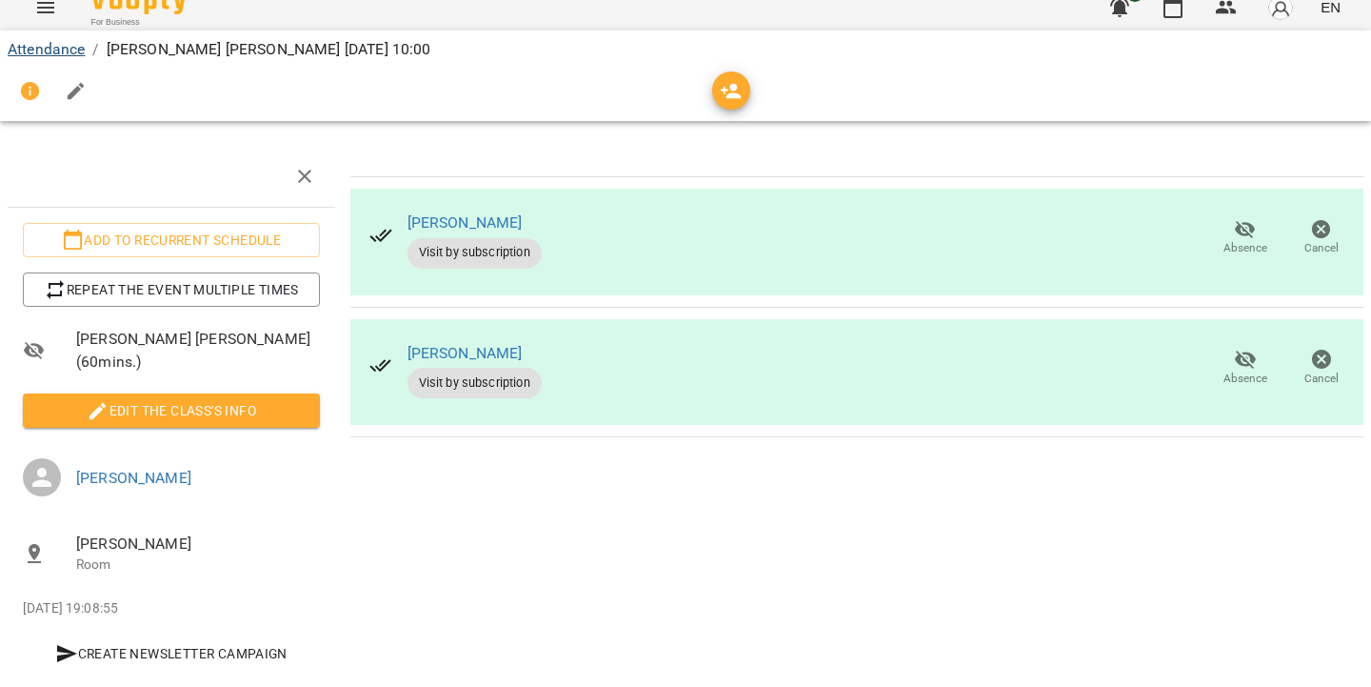
click at [50, 63] on link "Attendance" at bounding box center [46, 72] width 77 height 18
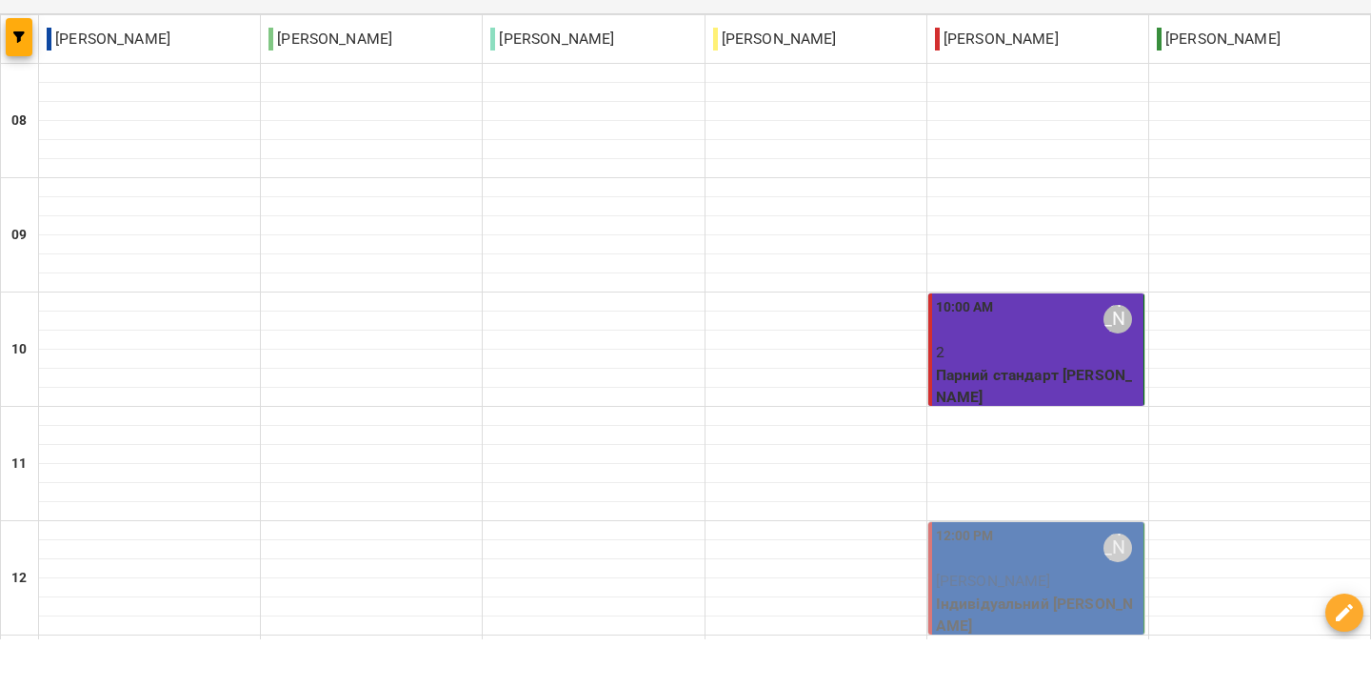
scroll to position [538, 0]
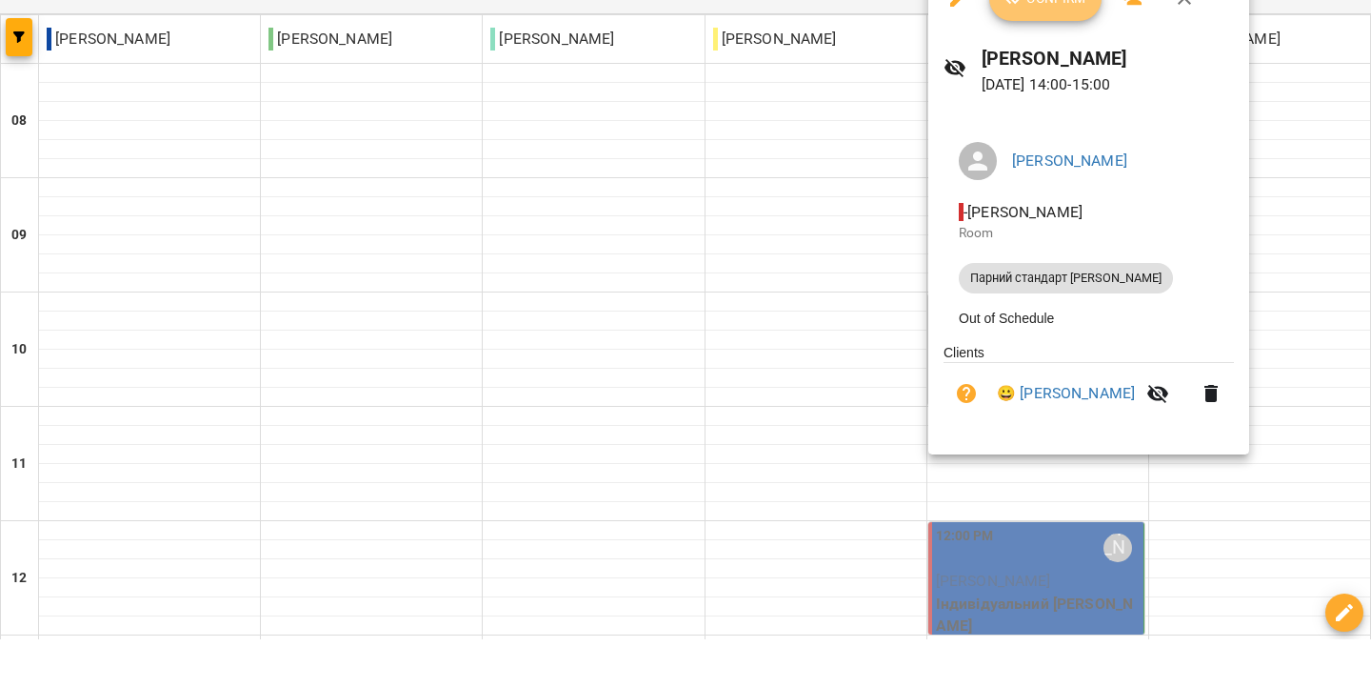
click at [1027, 23] on button "Confirm" at bounding box center [1045, 46] width 112 height 46
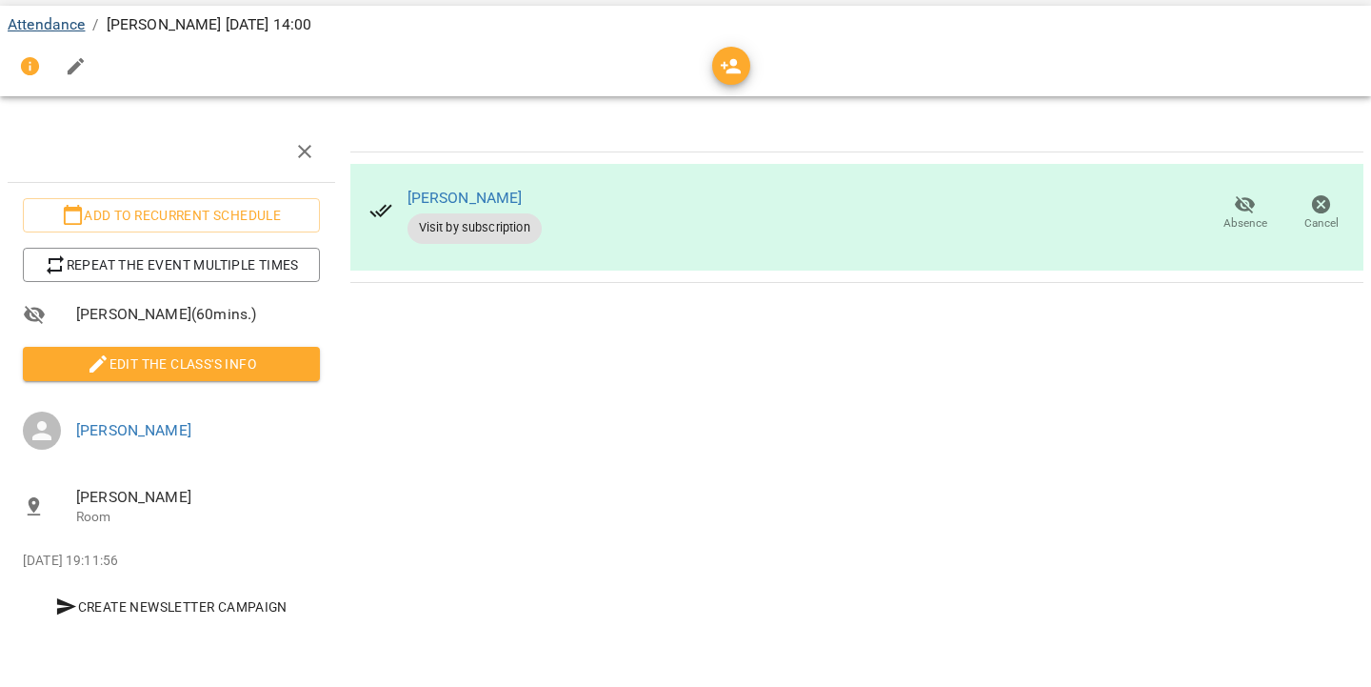
click at [31, 63] on link "Attendance" at bounding box center [46, 72] width 77 height 18
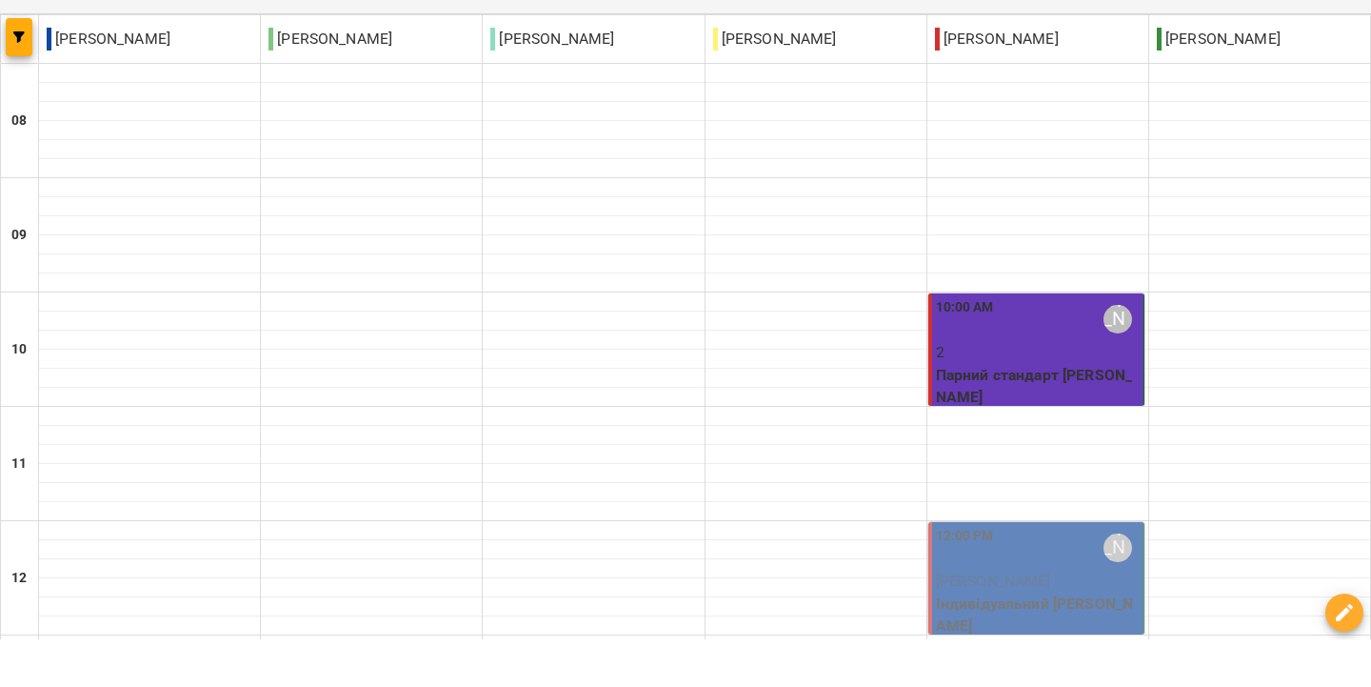
scroll to position [1265, 0]
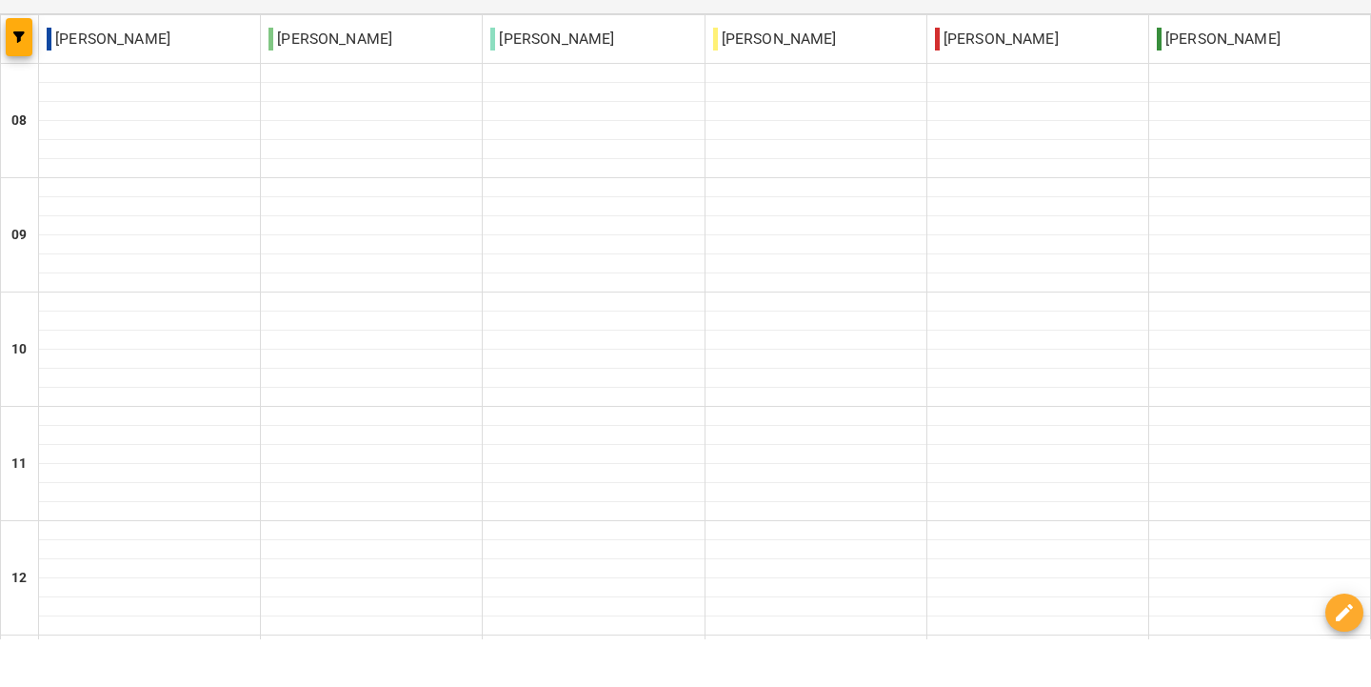
scroll to position [0, 0]
type input "**********"
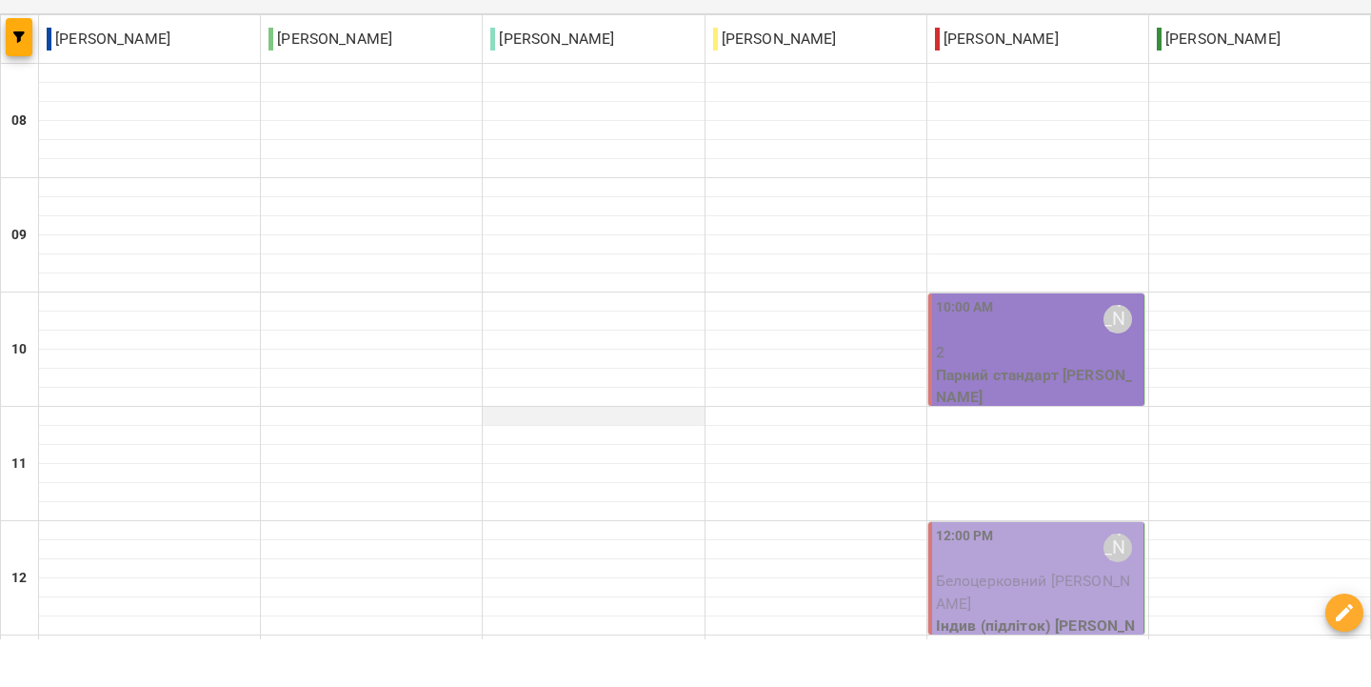
scroll to position [156, 0]
click at [1026, 345] on div "10:00 AM [PERSON_NAME]" at bounding box center [1038, 367] width 204 height 44
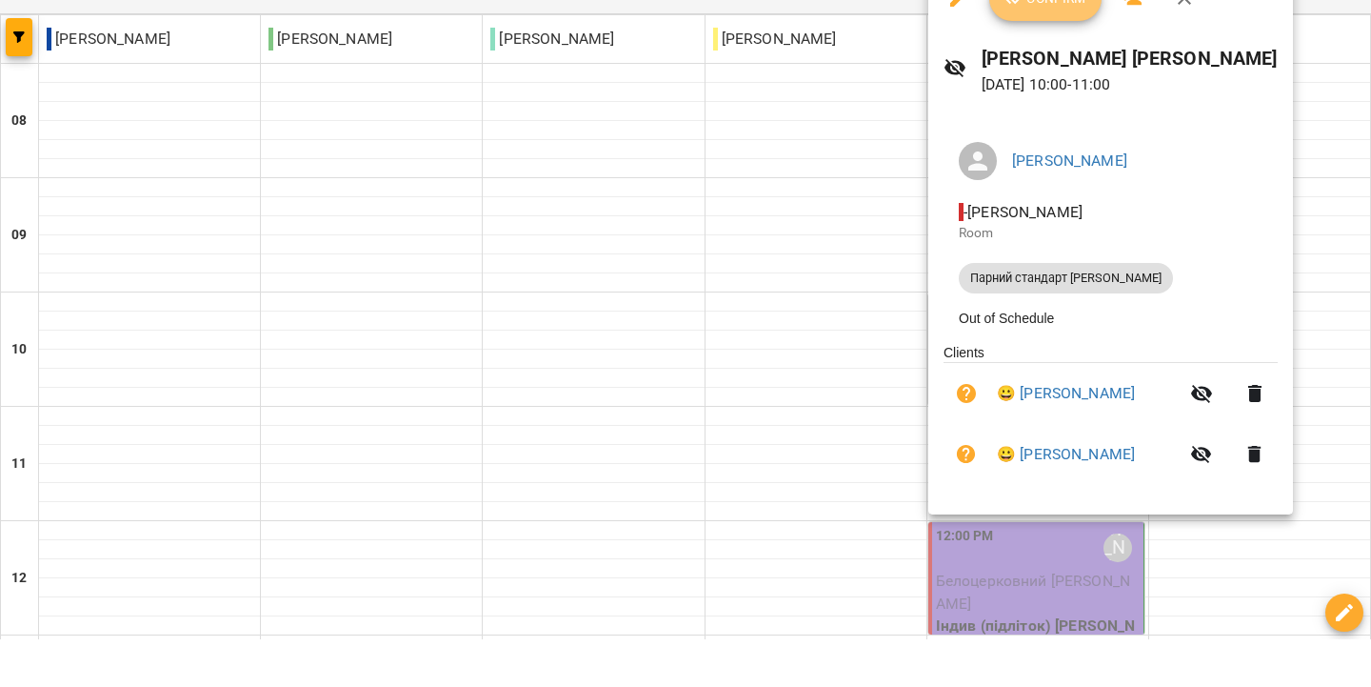
click at [1031, 23] on button "Confirm" at bounding box center [1045, 46] width 112 height 46
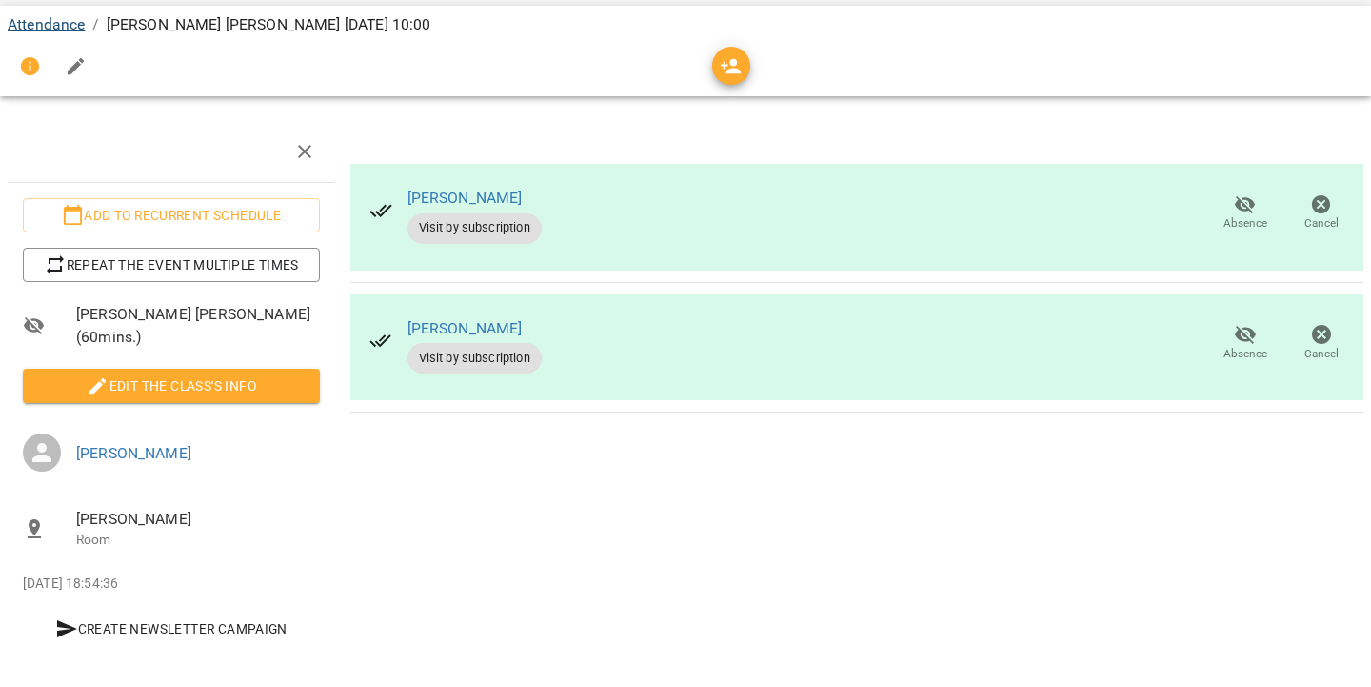
click at [24, 63] on link "Attendance" at bounding box center [46, 72] width 77 height 18
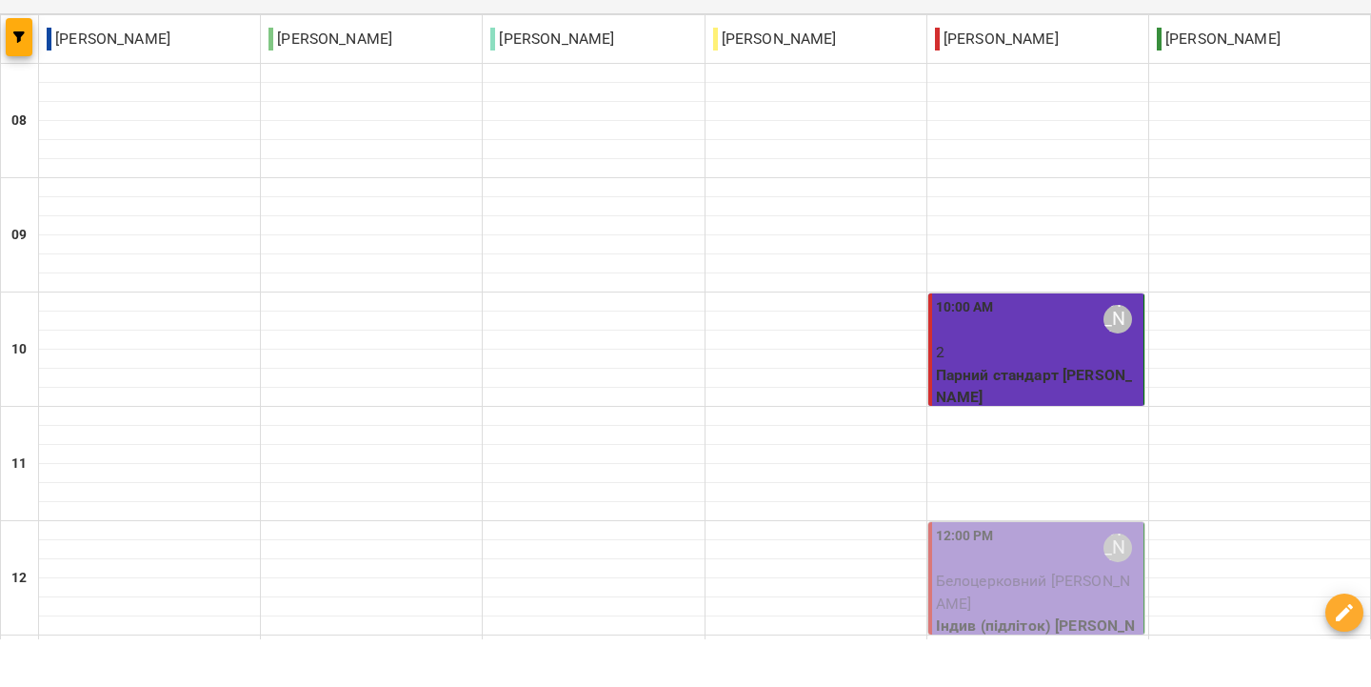
scroll to position [448, 0]
click at [981, 662] on p "Індив (підліток) [PERSON_NAME]" at bounding box center [1038, 684] width 204 height 45
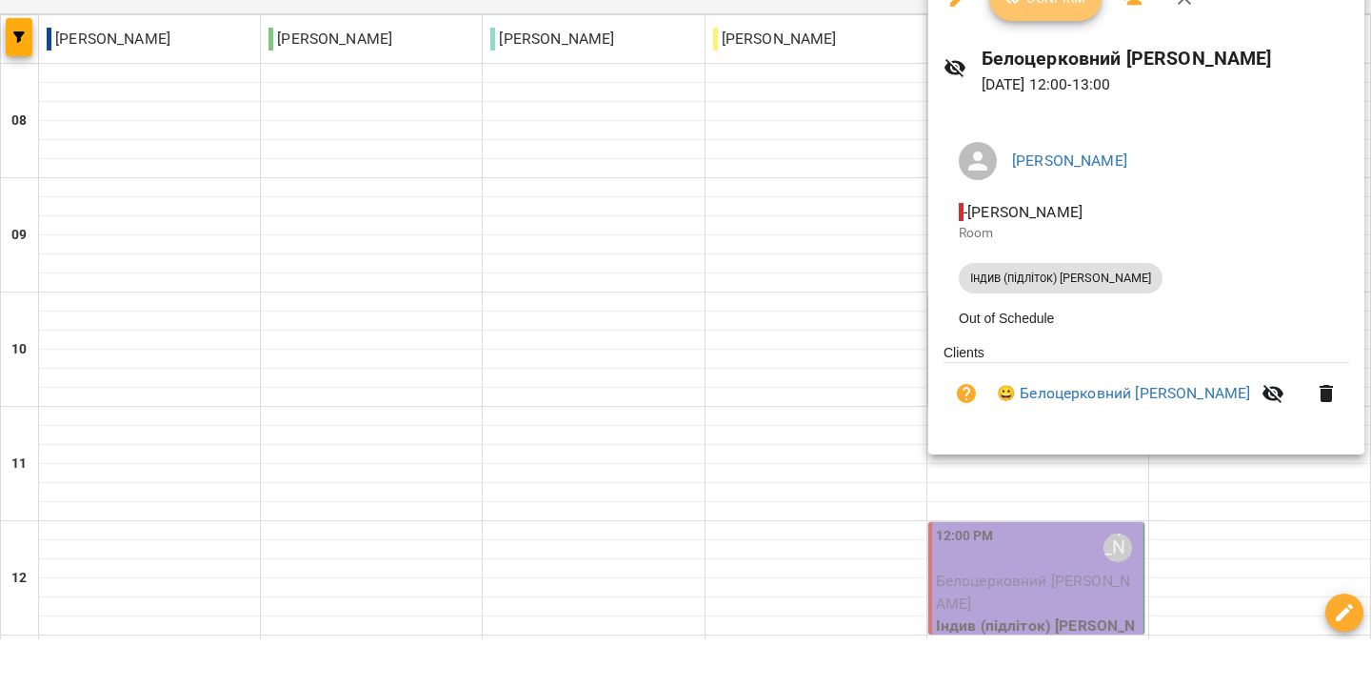
click at [1045, 34] on span "Confirm" at bounding box center [1046, 45] width 82 height 23
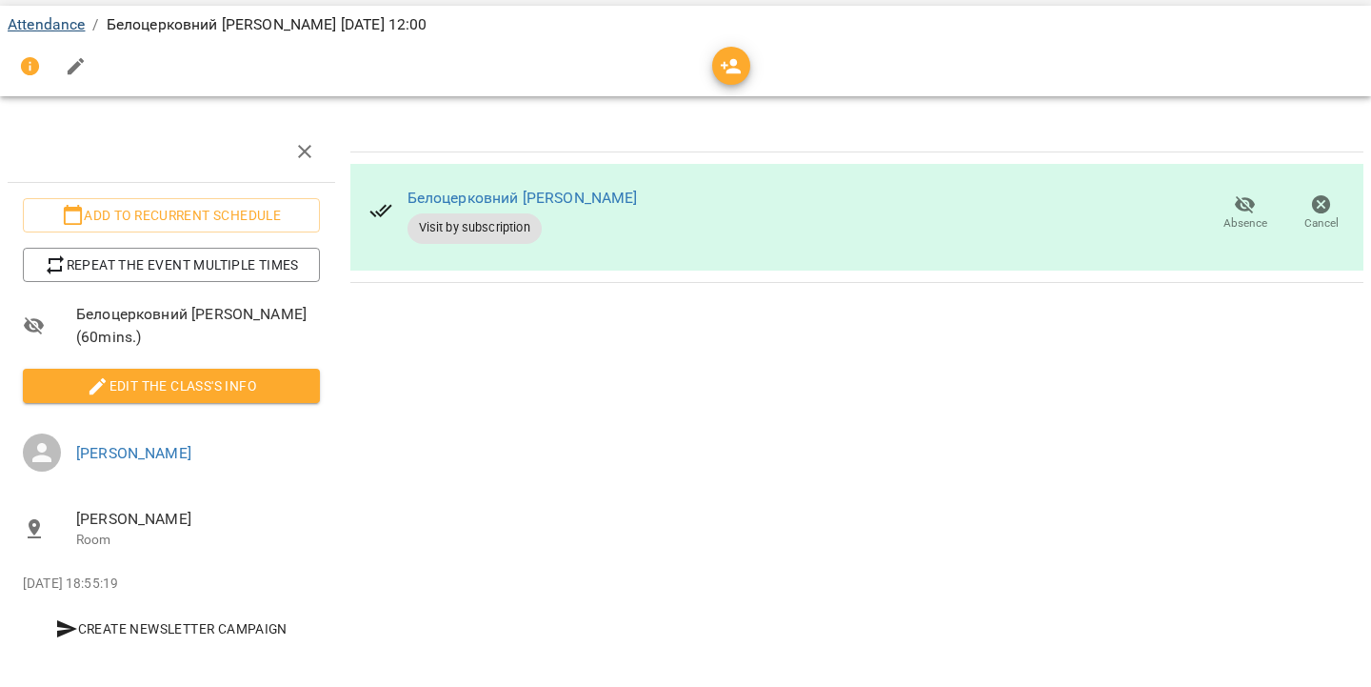
click at [51, 63] on link "Attendance" at bounding box center [46, 72] width 77 height 18
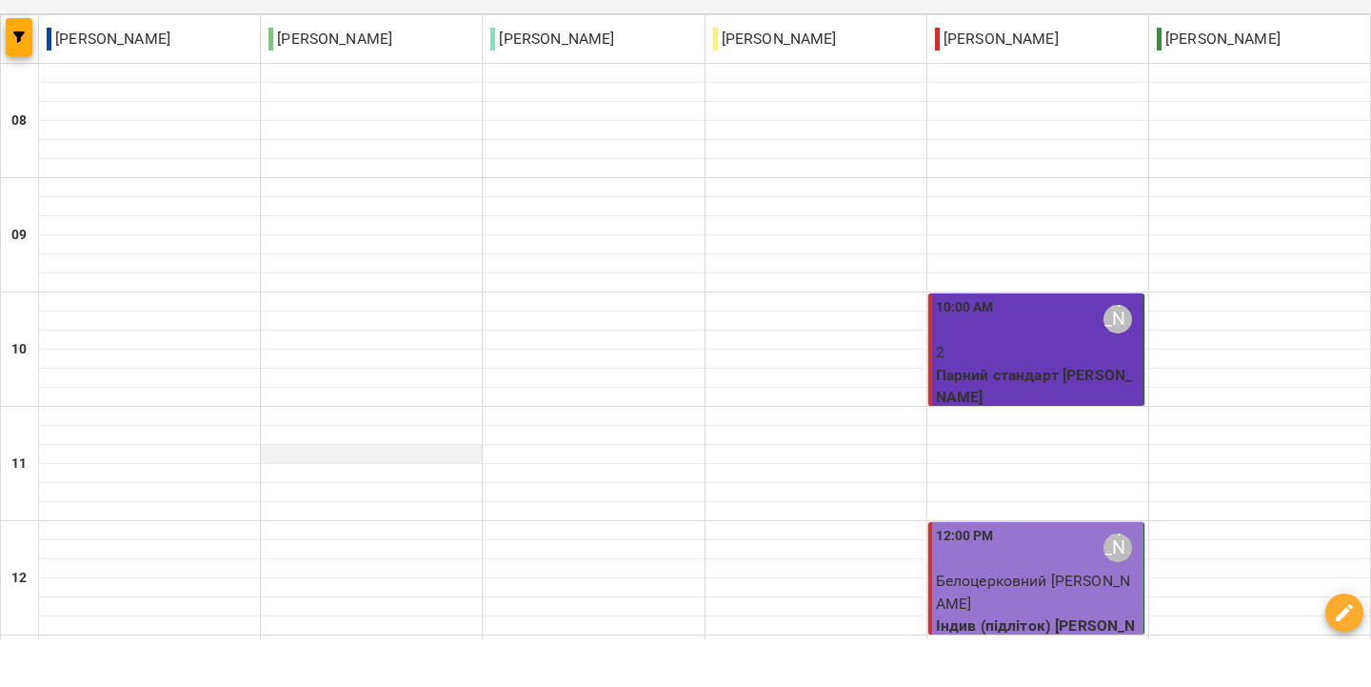
scroll to position [90, 0]
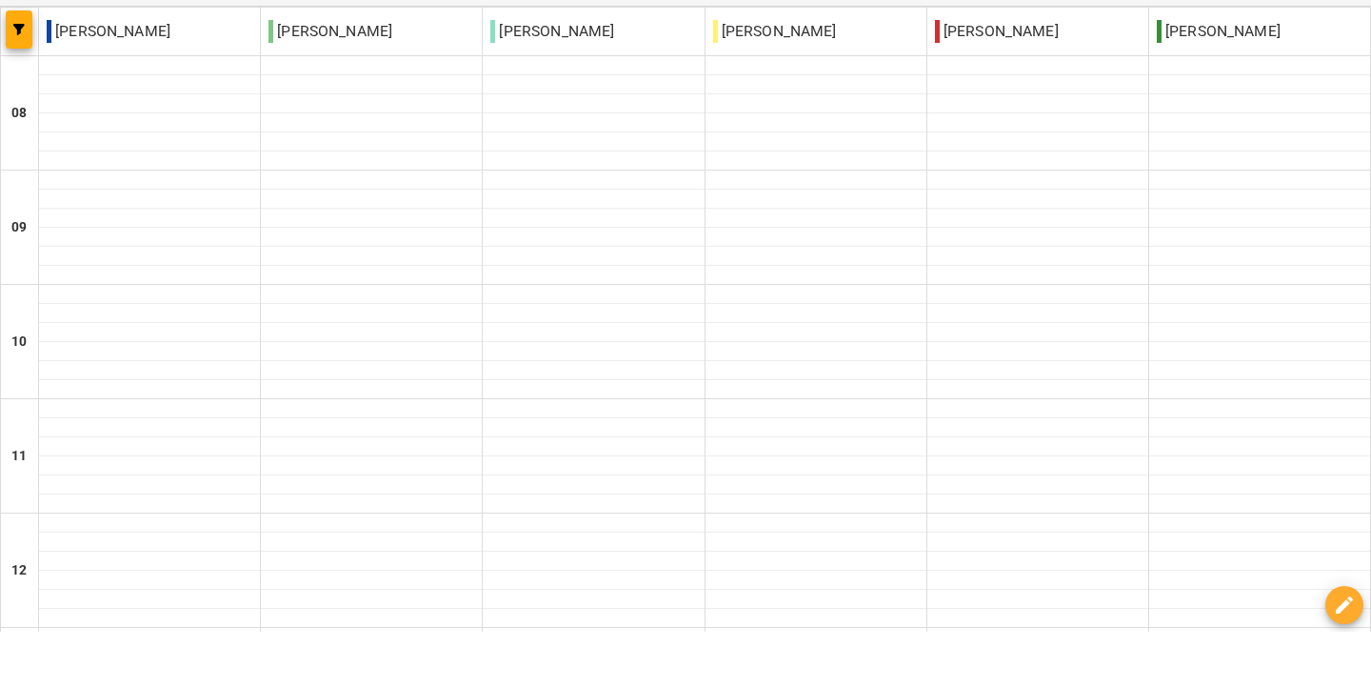
scroll to position [0, 0]
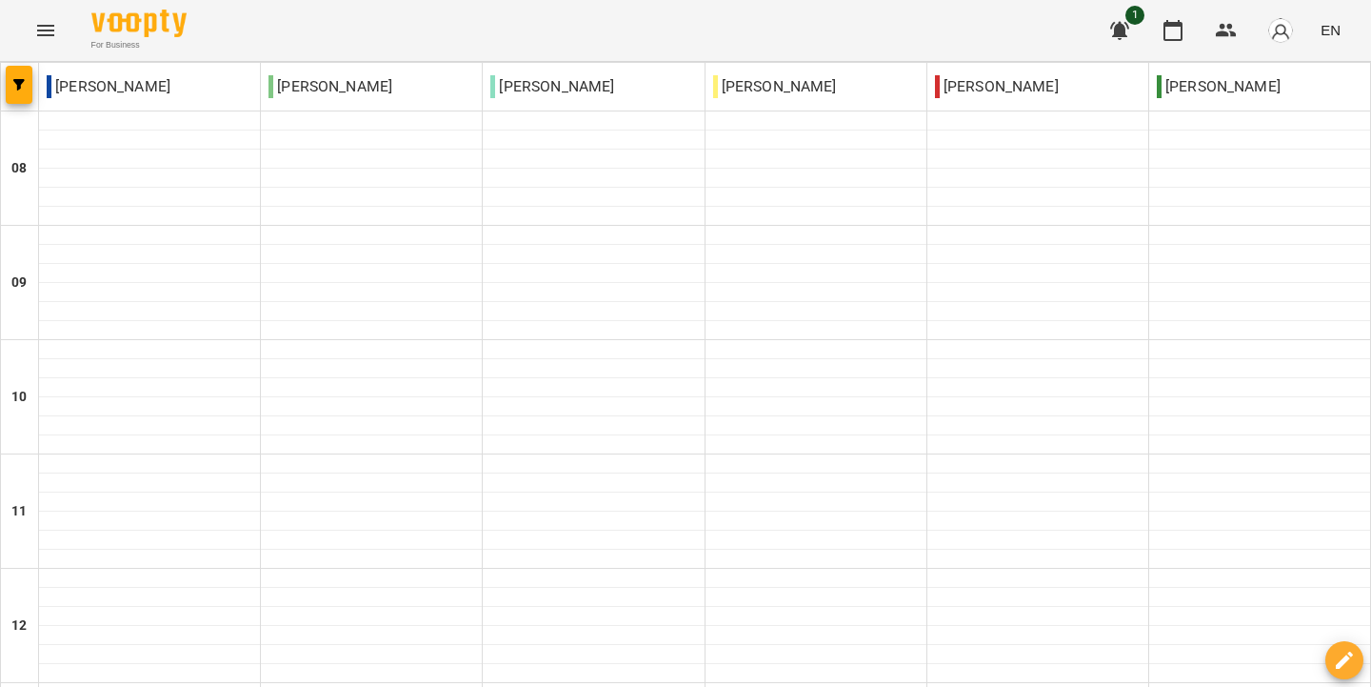
click at [1123, 25] on icon "button" at bounding box center [1119, 30] width 23 height 23
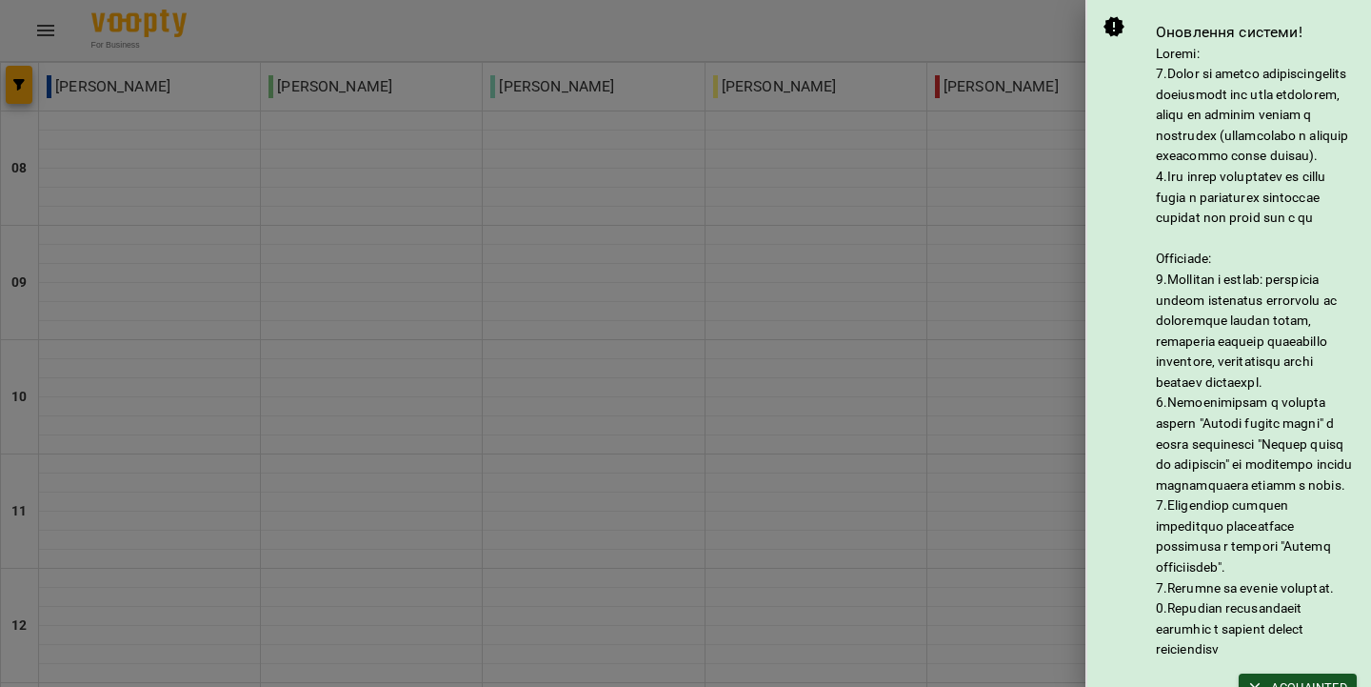
click at [1043, 28] on div at bounding box center [685, 343] width 1371 height 687
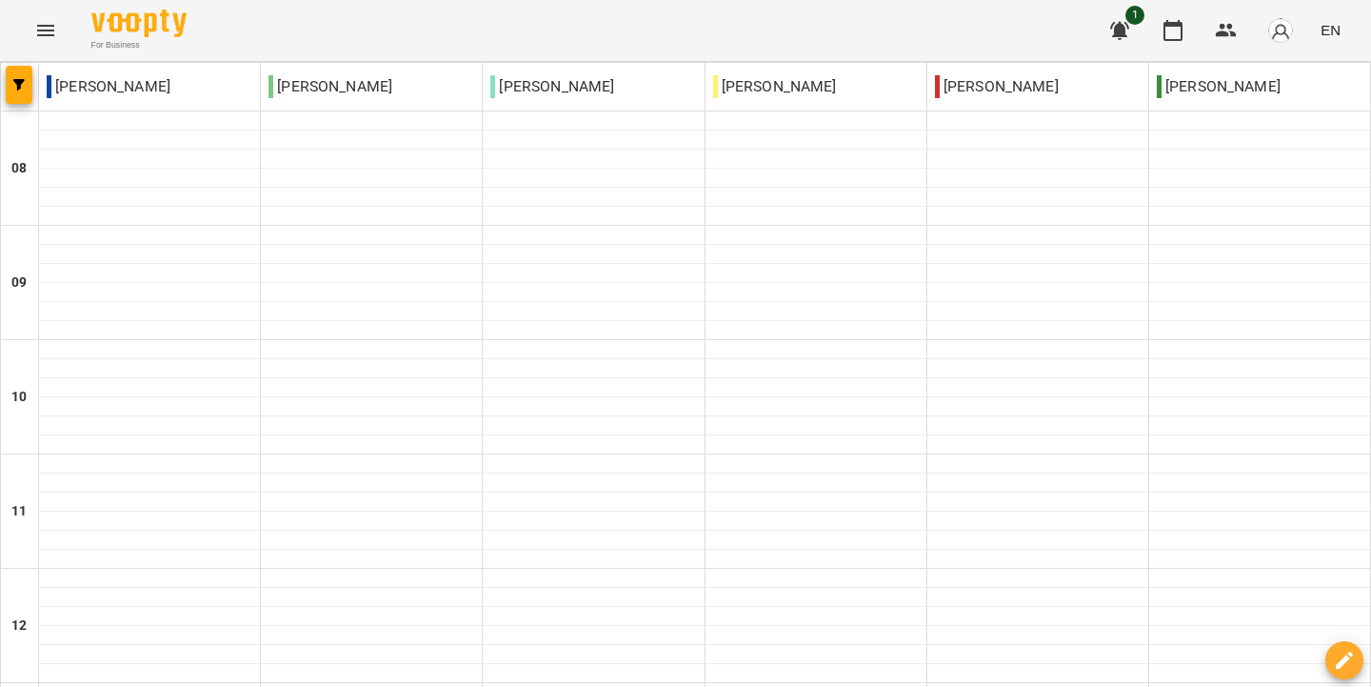
click at [1135, 26] on button "button" at bounding box center [1120, 31] width 46 height 46
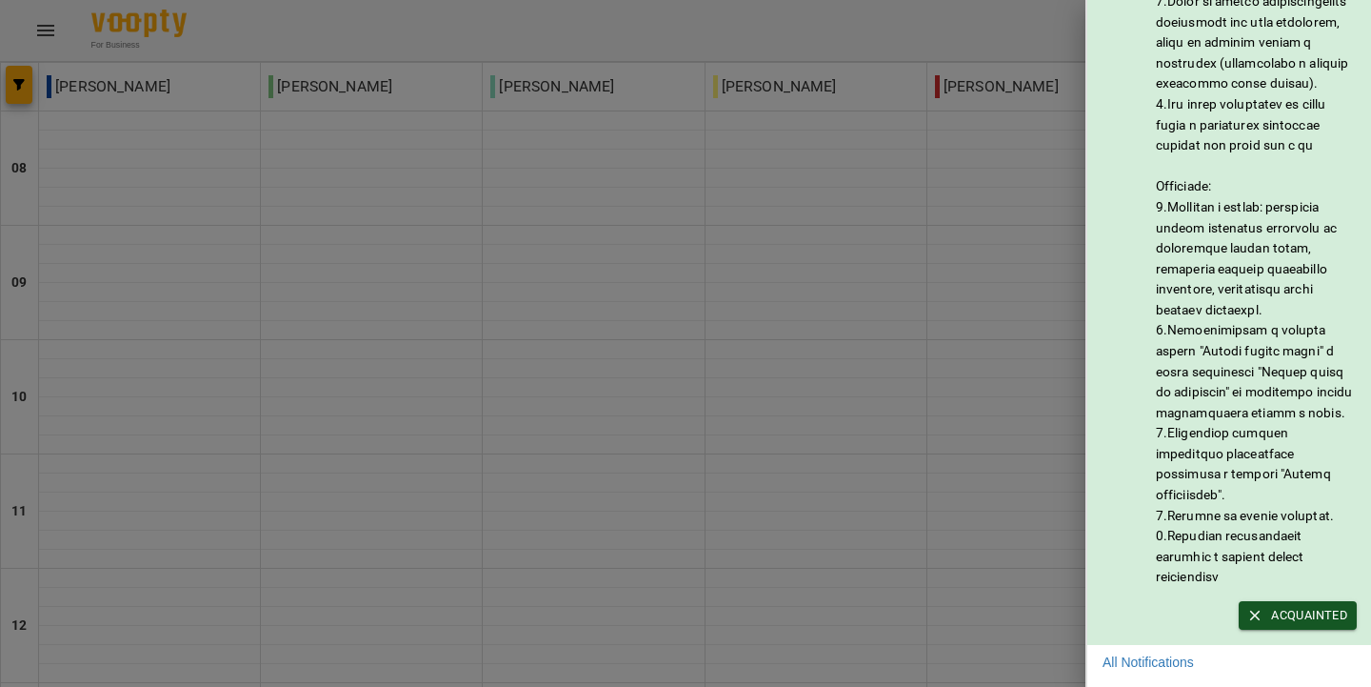
scroll to position [117, 0]
click at [1284, 617] on span "Acquainted" at bounding box center [1297, 615] width 99 height 21
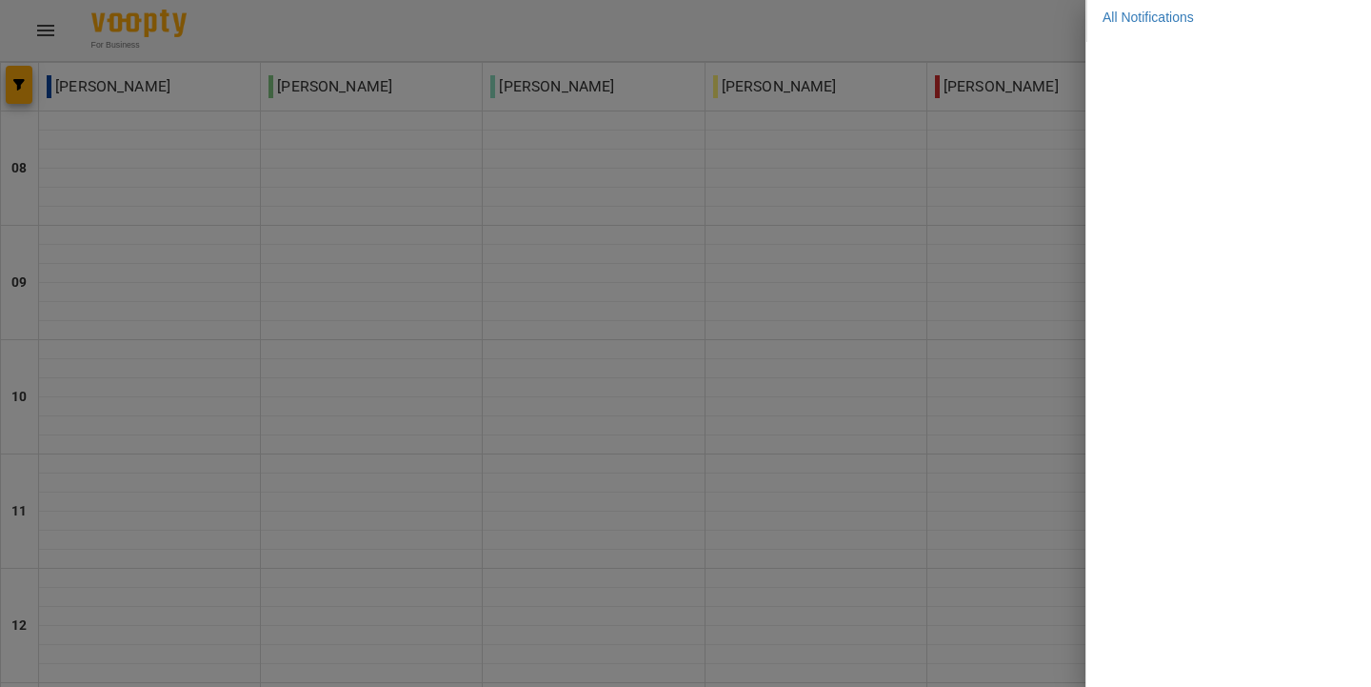
click at [871, 23] on div at bounding box center [685, 343] width 1371 height 687
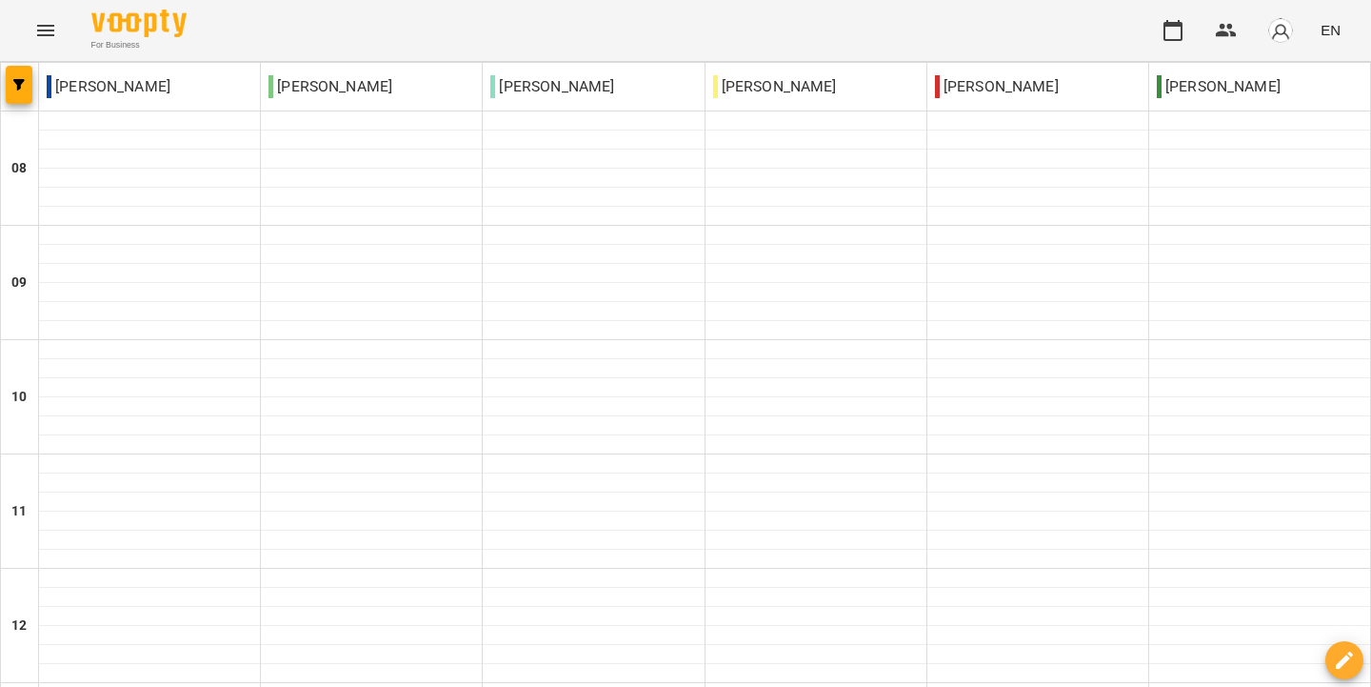
type input "**********"
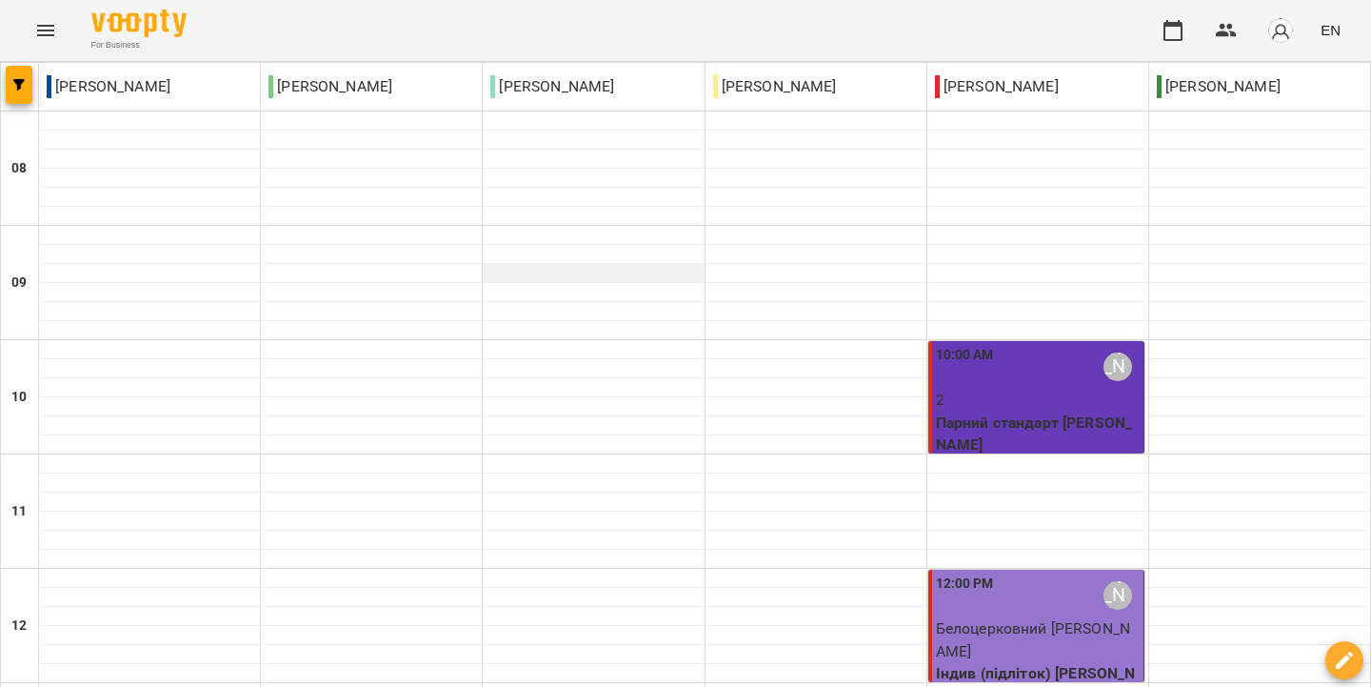
scroll to position [86, 0]
